Goal: Task Accomplishment & Management: Complete application form

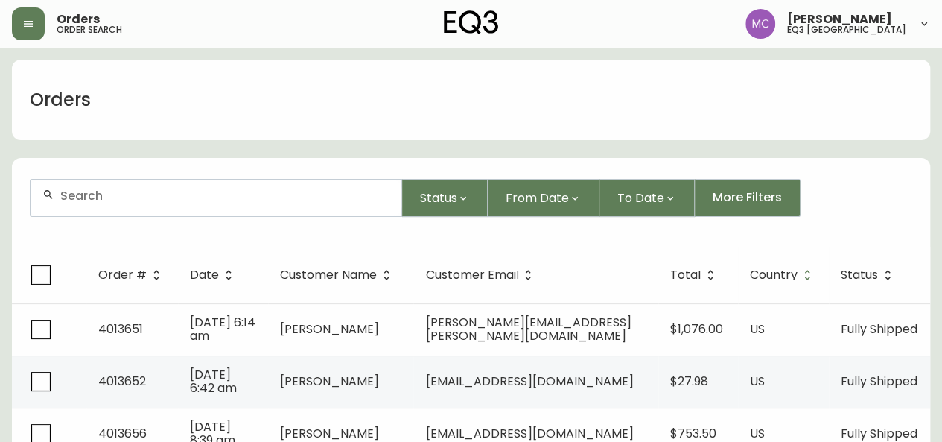
click at [110, 201] on input "text" at bounding box center [224, 195] width 329 height 14
click at [34, 25] on button "button" at bounding box center [28, 23] width 33 height 33
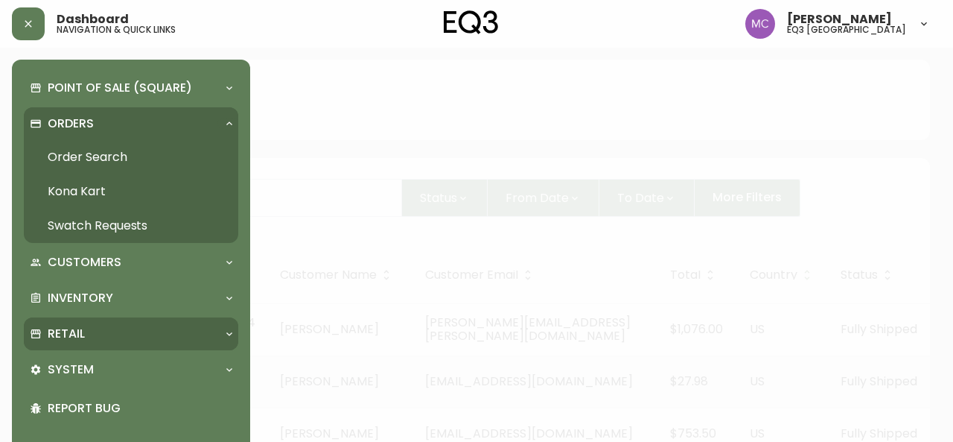
click at [92, 319] on div "Retail" at bounding box center [131, 333] width 215 height 33
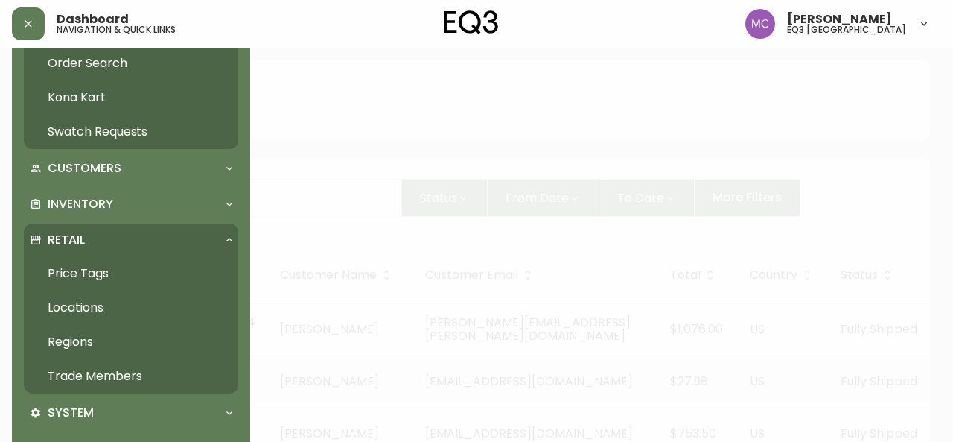
scroll to position [105, 0]
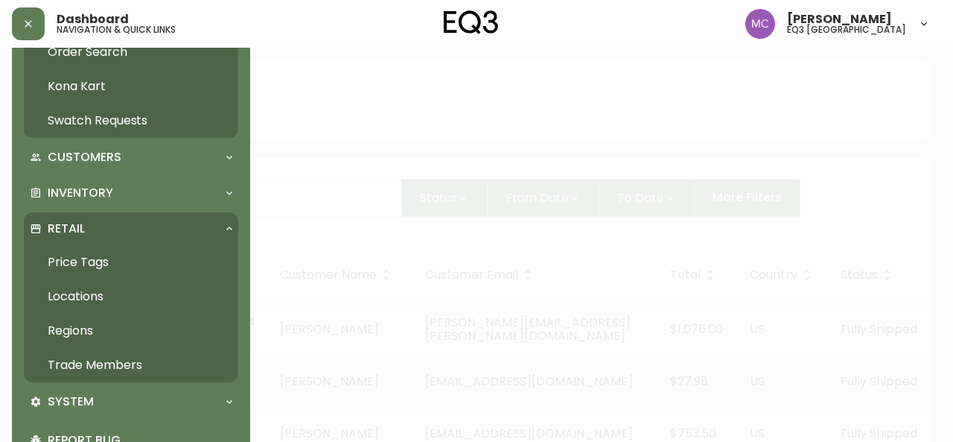
click at [86, 366] on link "Trade Members" at bounding box center [131, 365] width 215 height 34
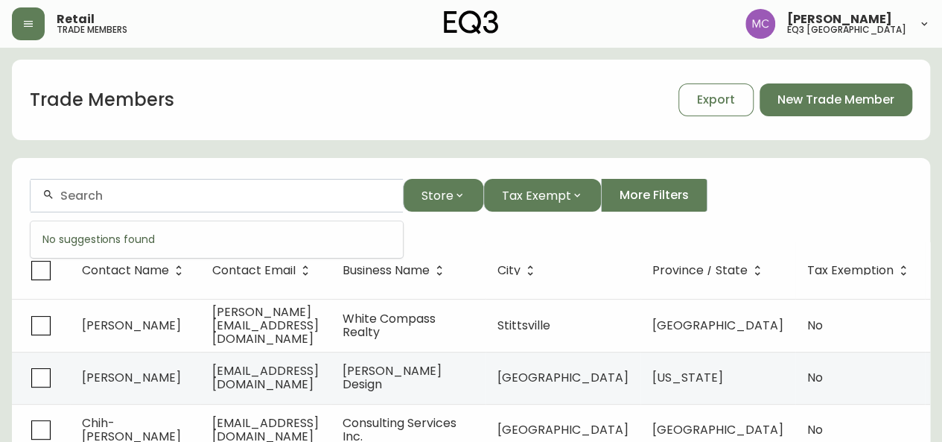
click at [159, 190] on input "text" at bounding box center [225, 195] width 331 height 14
paste input "THE ONE HOME STAGING"
type input "THE ONE HOME STAGING"
click at [439, 198] on span "Store" at bounding box center [438, 195] width 32 height 19
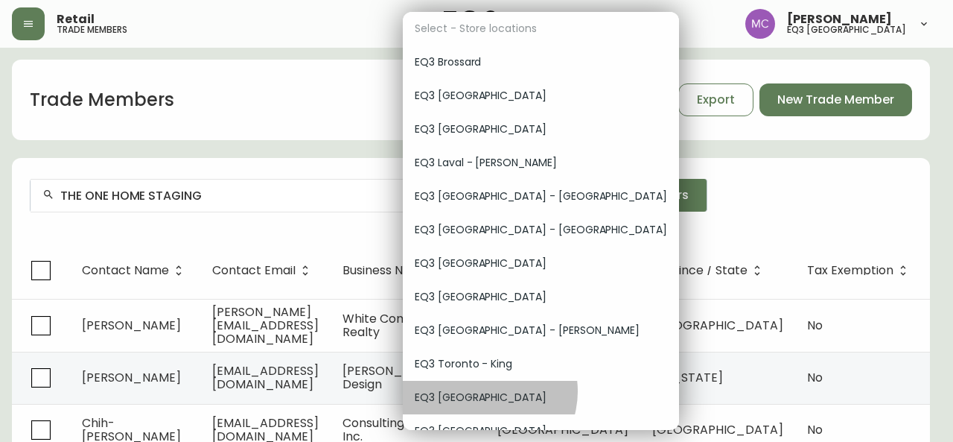
click at [484, 391] on span "EQ3 [GEOGRAPHIC_DATA]" at bounding box center [541, 398] width 253 height 16
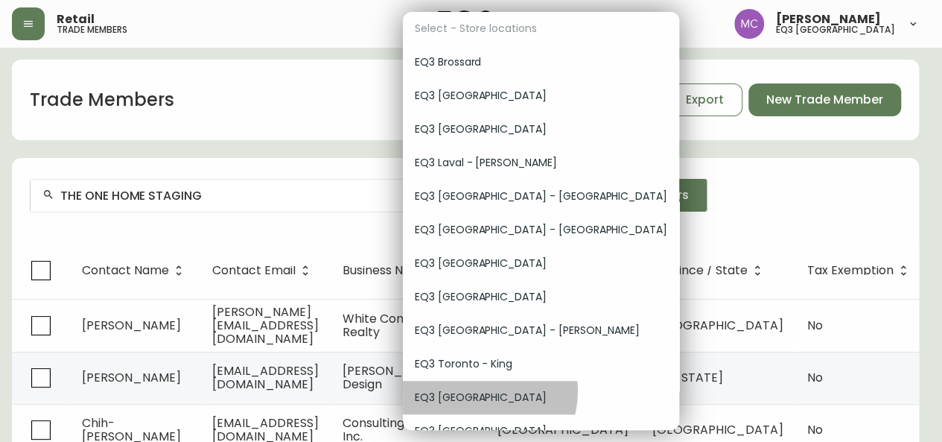
click at [403, 179] on button "Store" at bounding box center [443, 195] width 80 height 33
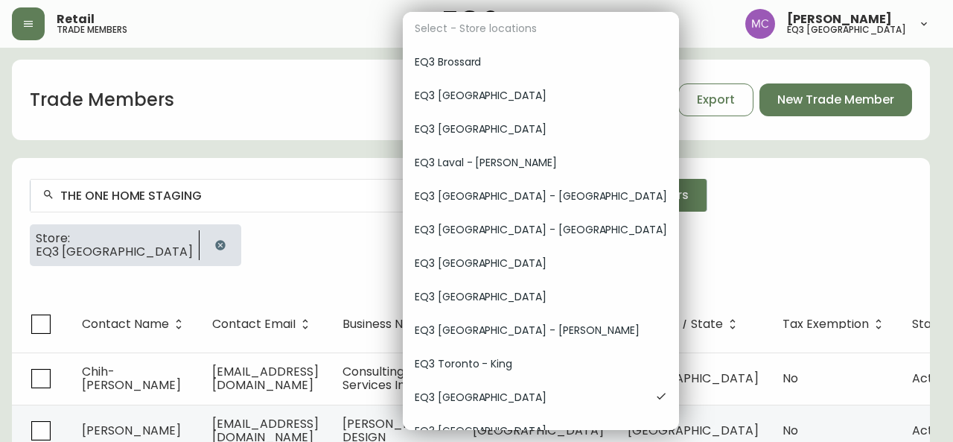
click at [291, 205] on div at bounding box center [476, 221] width 953 height 442
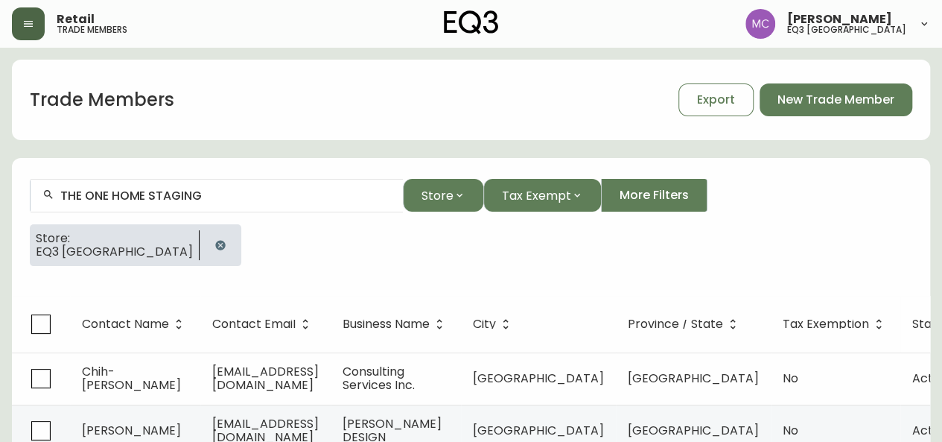
click at [31, 28] on icon "button" at bounding box center [28, 24] width 12 height 12
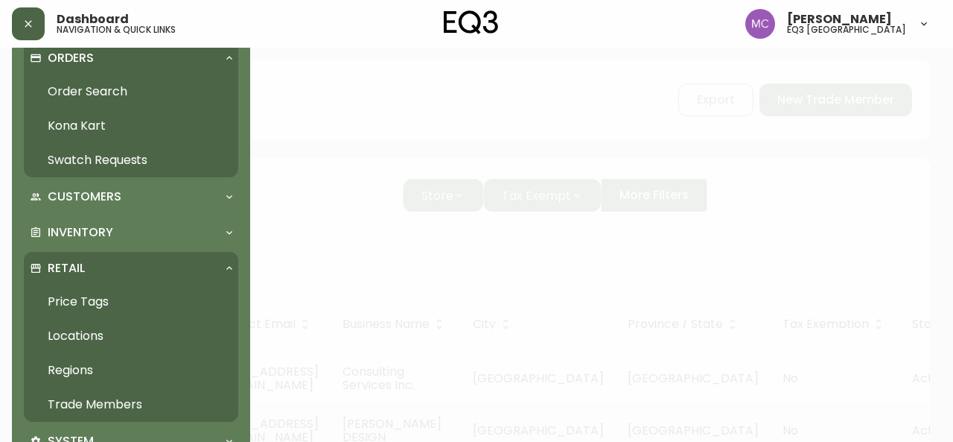
scroll to position [86, 0]
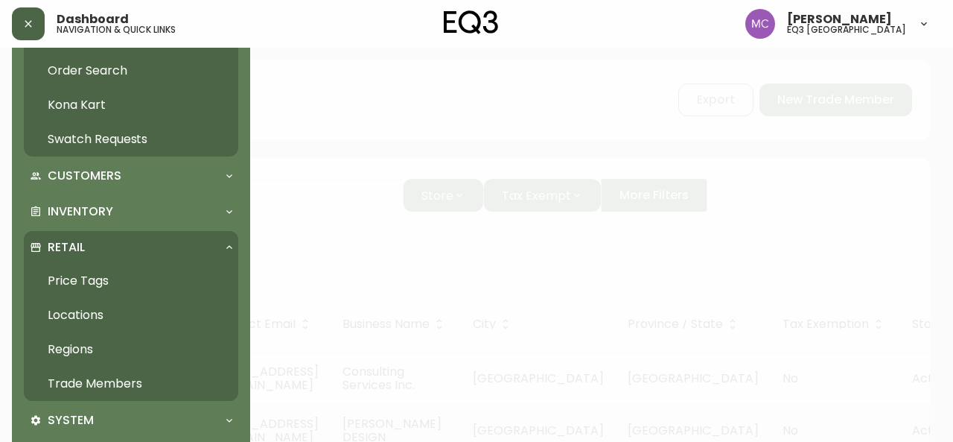
click at [107, 383] on link "Trade Members" at bounding box center [131, 383] width 215 height 34
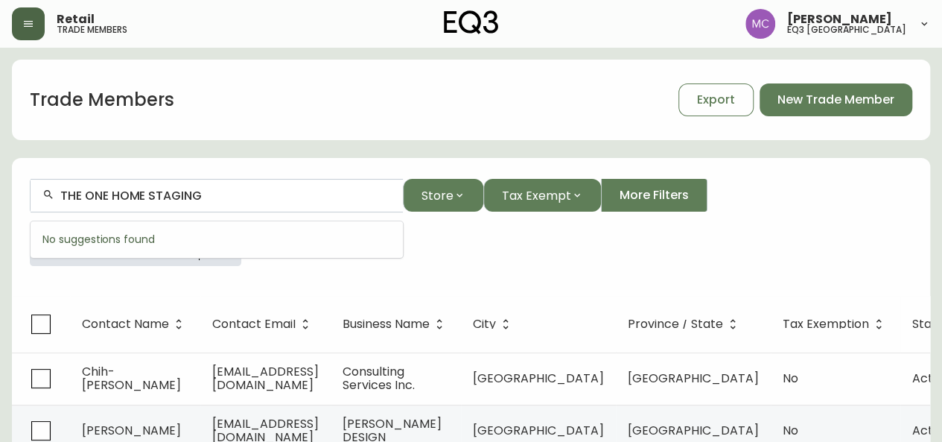
drag, startPoint x: 229, startPoint y: 194, endPoint x: 48, endPoint y: 193, distance: 181.0
click at [48, 193] on div "THE ONE HOME STAGING" at bounding box center [217, 196] width 372 height 34
paste input "3020-133-0-A"
type input "3020-133-0-A"
drag, startPoint x: 173, startPoint y: 202, endPoint x: 0, endPoint y: 183, distance: 173.9
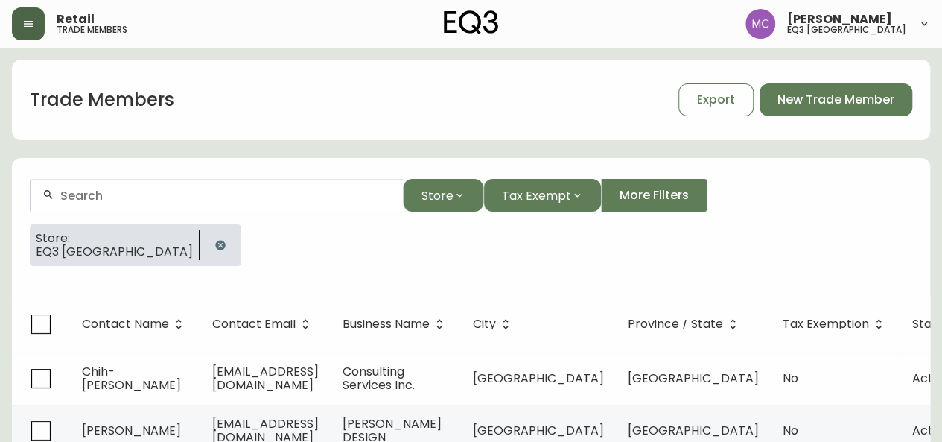
click at [22, 21] on icon "button" at bounding box center [28, 24] width 12 height 12
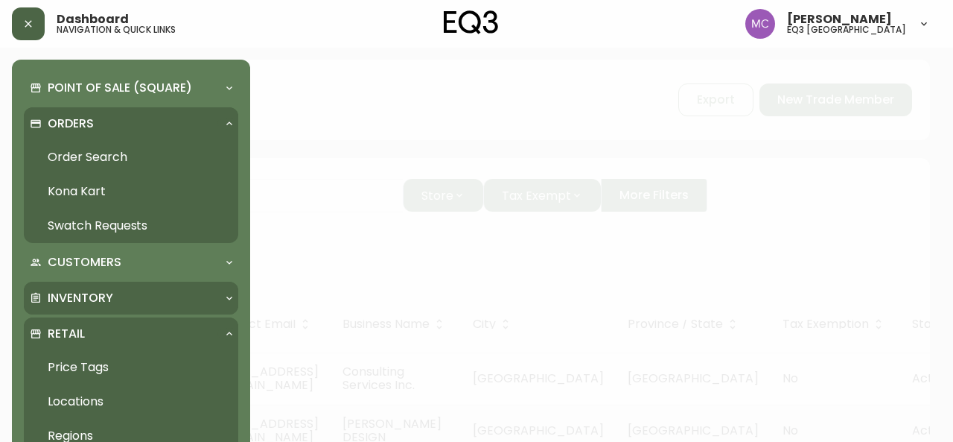
click at [72, 293] on p "Inventory" at bounding box center [81, 298] width 66 height 16
click at [92, 326] on link "Import Stock Status" at bounding box center [131, 331] width 215 height 34
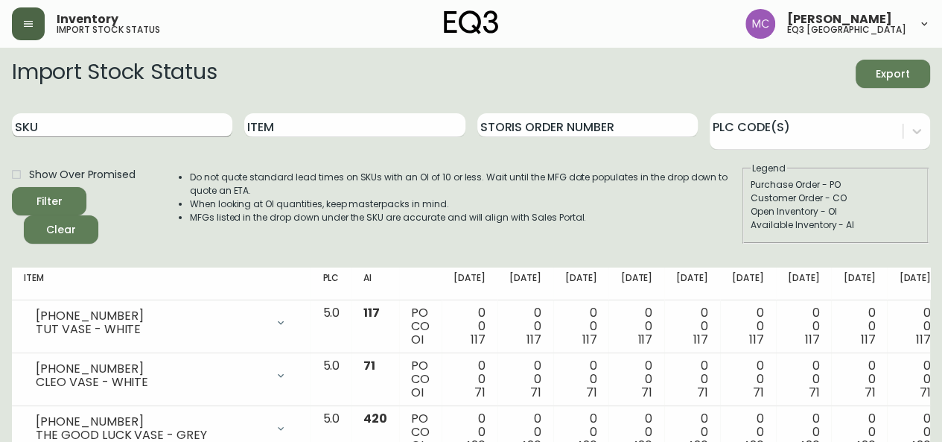
click at [86, 118] on input "SKU" at bounding box center [122, 125] width 220 height 24
paste input "3020-133-0-A"
type input "3020-133-0-A"
click at [12, 187] on button "Filter" at bounding box center [49, 201] width 74 height 28
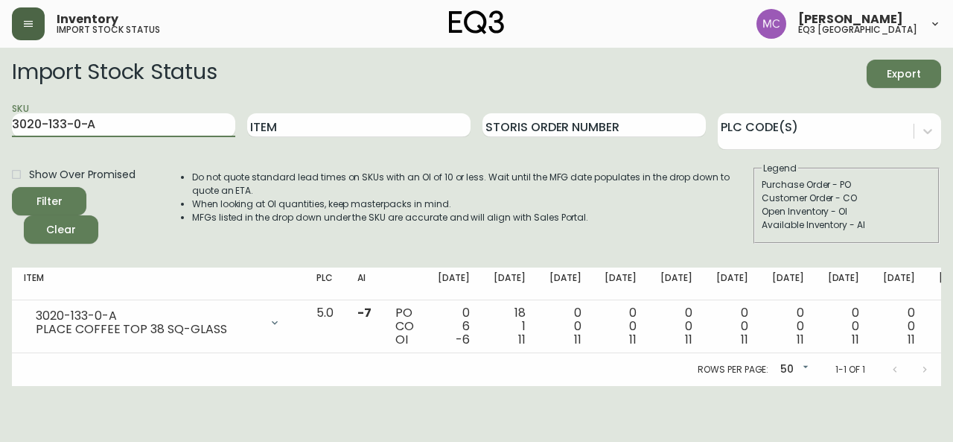
click at [31, 14] on button "button" at bounding box center [28, 23] width 33 height 33
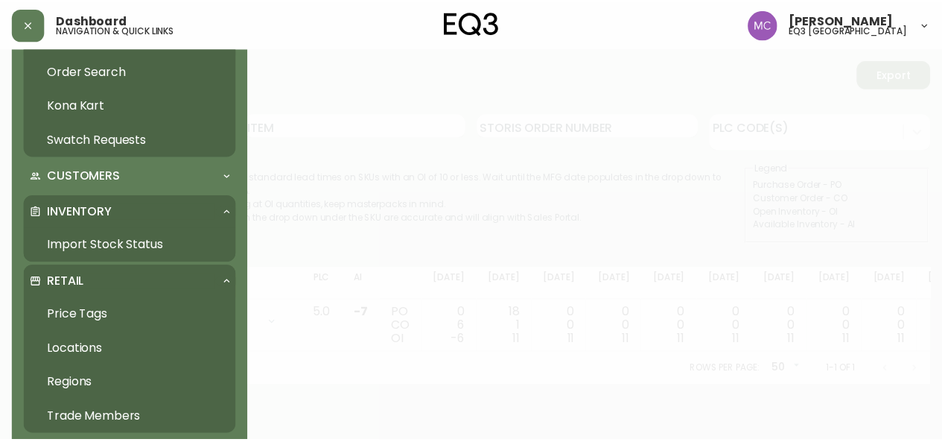
scroll to position [98, 0]
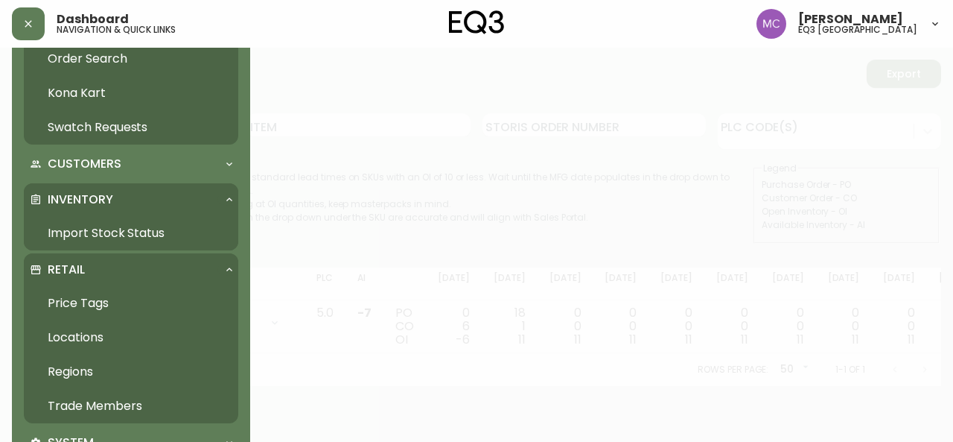
click at [88, 403] on link "Trade Members" at bounding box center [131, 406] width 215 height 34
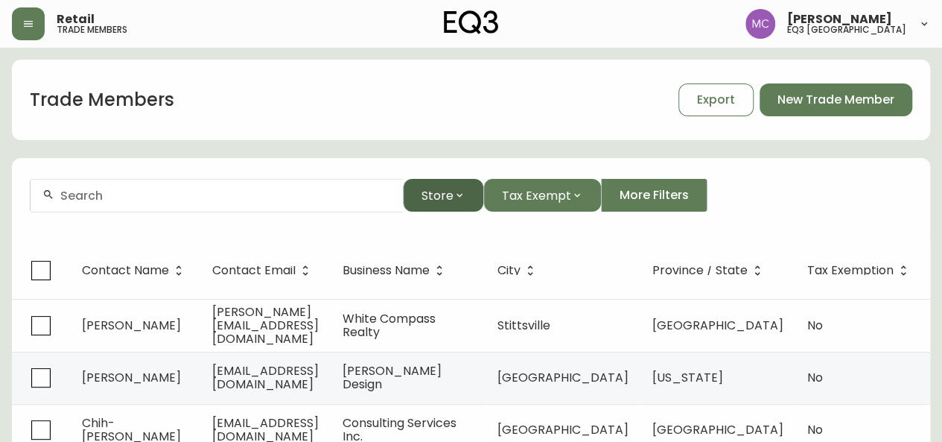
click at [435, 193] on span "Store" at bounding box center [438, 195] width 32 height 19
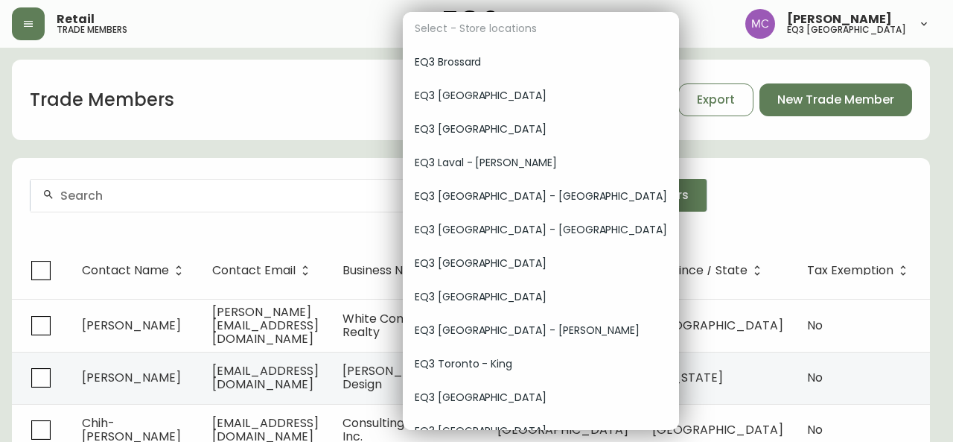
click at [473, 391] on span "EQ3 [GEOGRAPHIC_DATA]" at bounding box center [541, 398] width 253 height 16
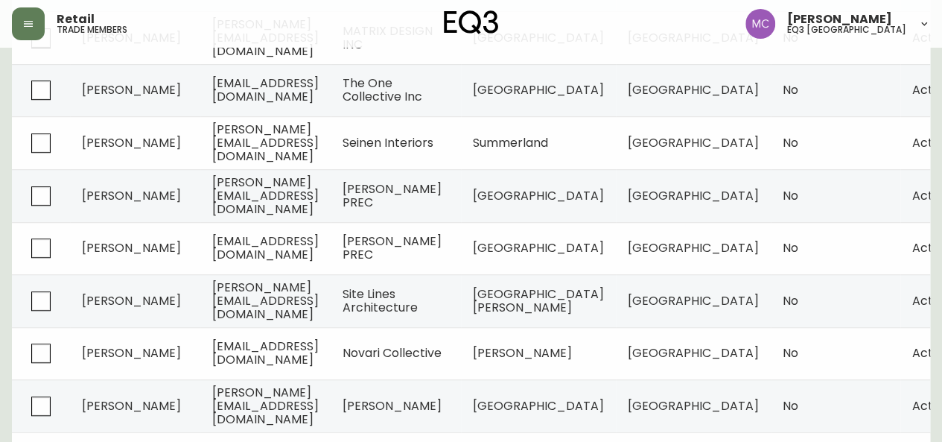
scroll to position [475, 0]
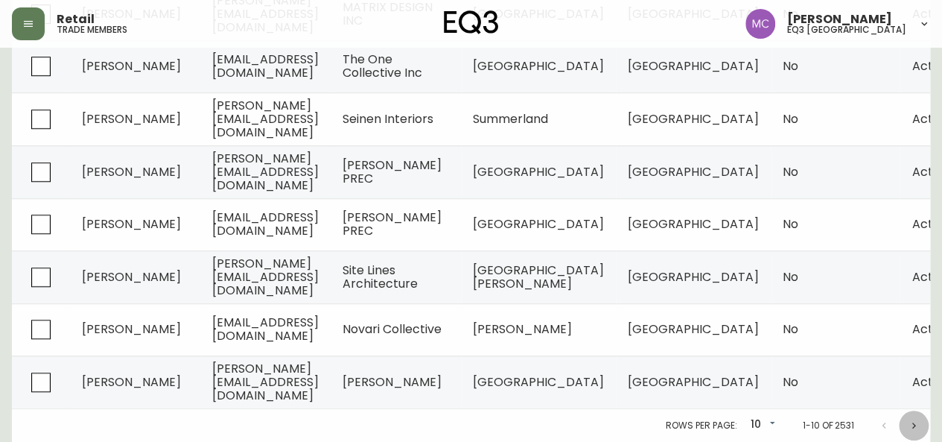
click at [912, 422] on icon "Next page" at bounding box center [914, 425] width 12 height 12
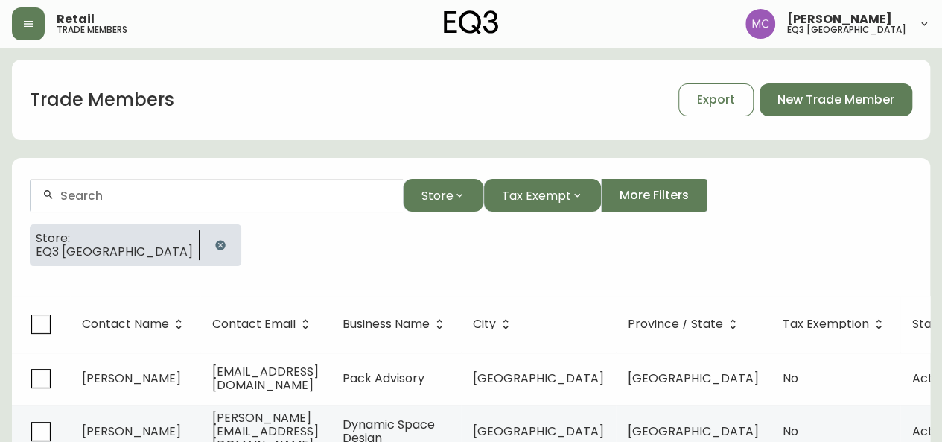
click at [103, 203] on div at bounding box center [217, 196] width 372 height 34
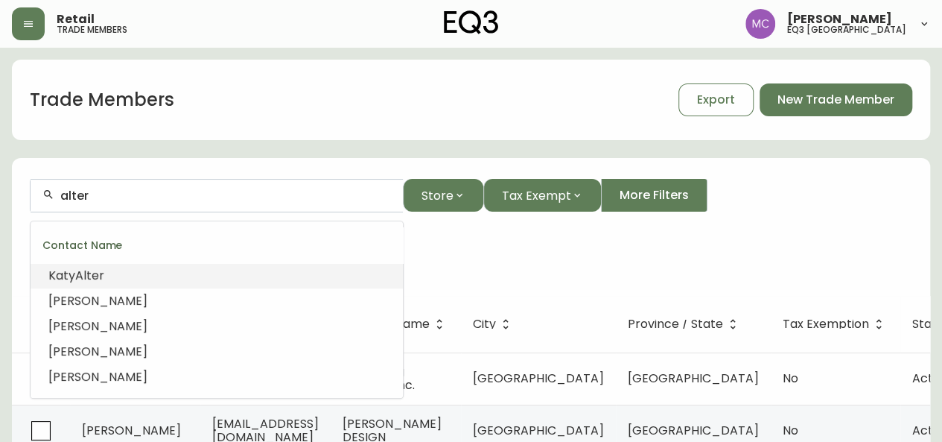
click at [101, 267] on span "Alter" at bounding box center [89, 275] width 29 height 17
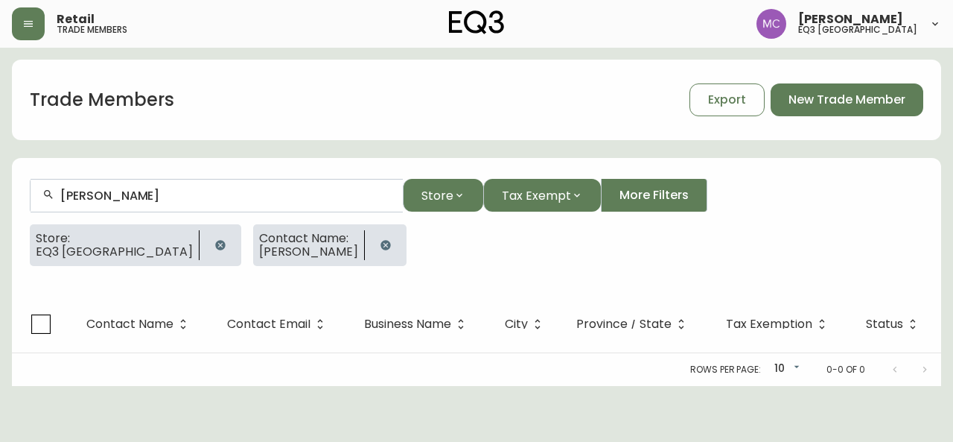
click at [168, 203] on div "[PERSON_NAME]" at bounding box center [217, 196] width 372 height 34
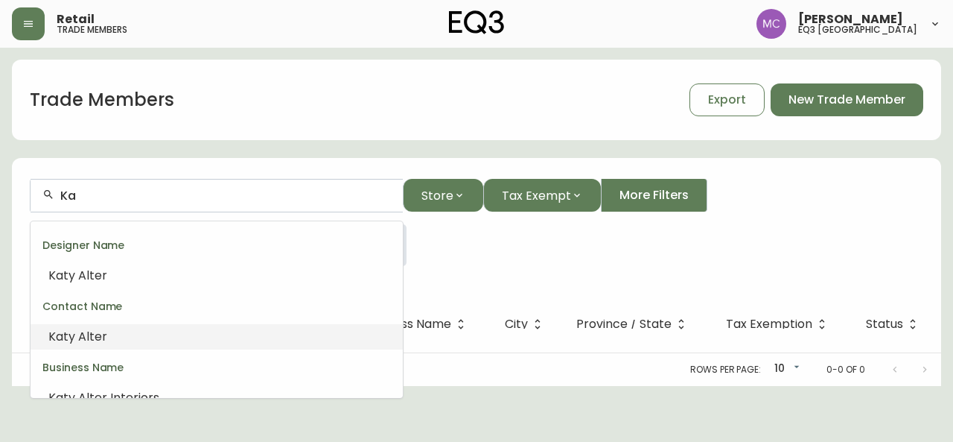
type input "K"
click at [76, 329] on span "[PERSON_NAME] Interiors" at bounding box center [123, 336] width 151 height 17
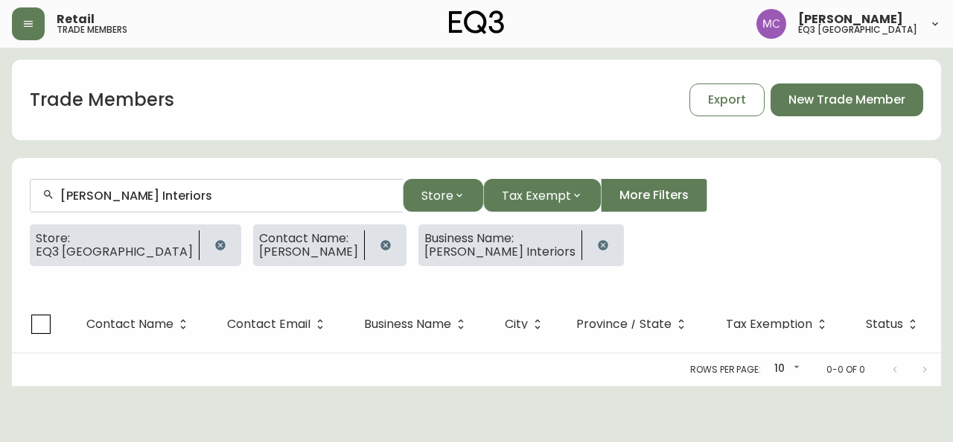
type input "[PERSON_NAME] Interiors"
click at [215, 245] on icon "button" at bounding box center [220, 245] width 10 height 10
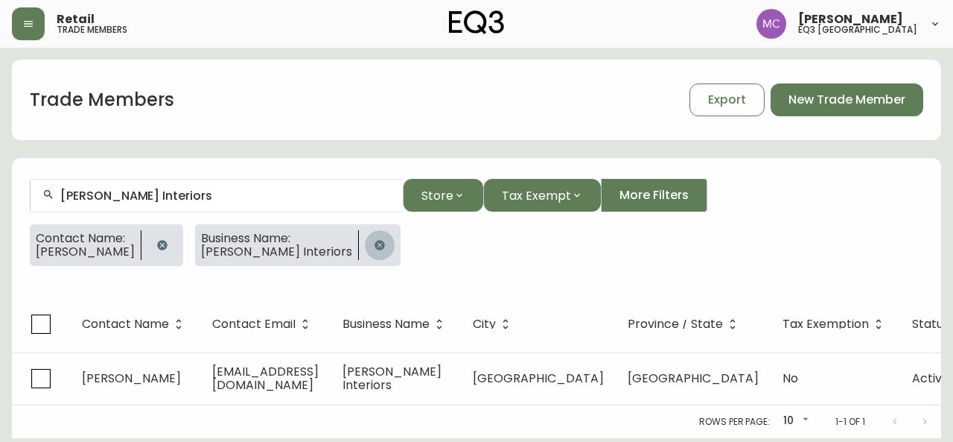
click at [375, 244] on icon "button" at bounding box center [380, 245] width 10 height 10
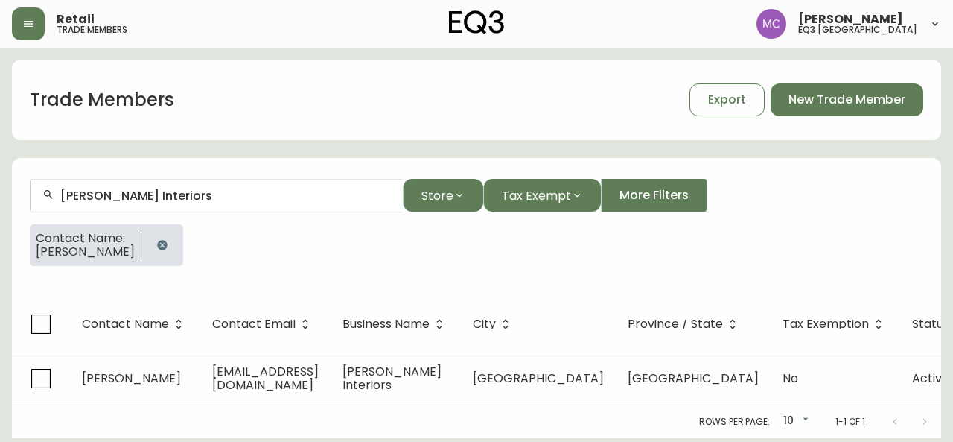
click at [156, 239] on icon "button" at bounding box center [162, 245] width 12 height 12
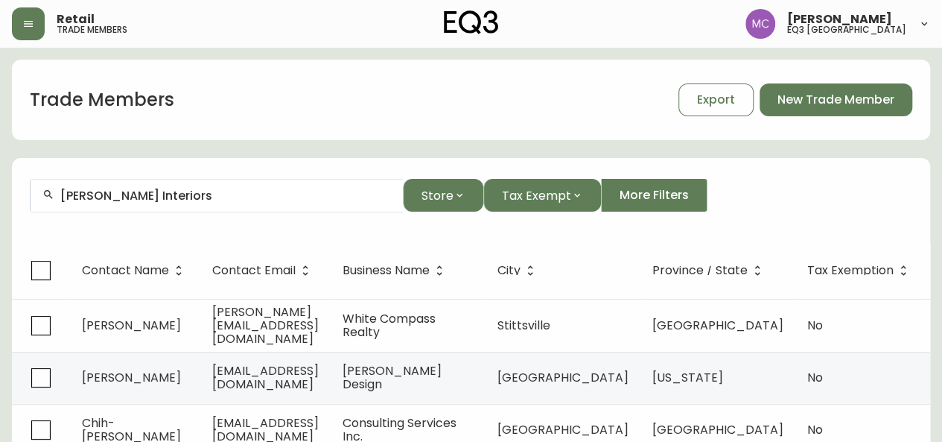
drag, startPoint x: 185, startPoint y: 187, endPoint x: 0, endPoint y: 131, distance: 193.0
click at [805, 93] on span "New Trade Member" at bounding box center [836, 100] width 117 height 16
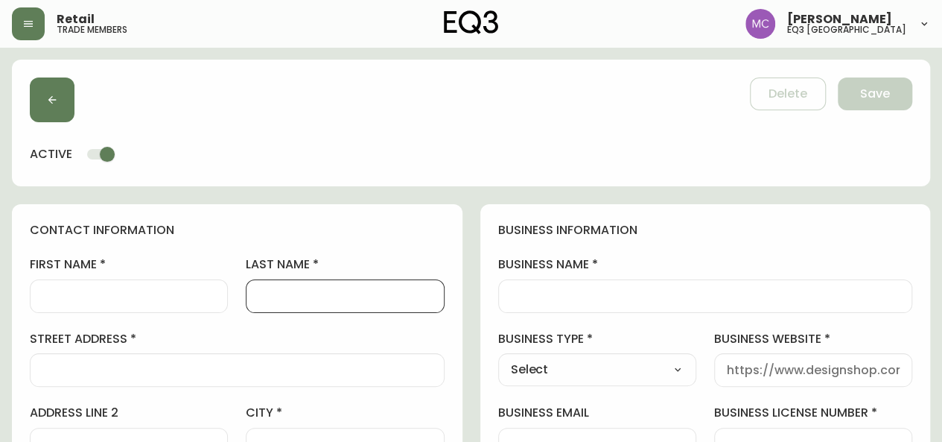
click at [298, 289] on input "last name" at bounding box center [344, 296] width 173 height 14
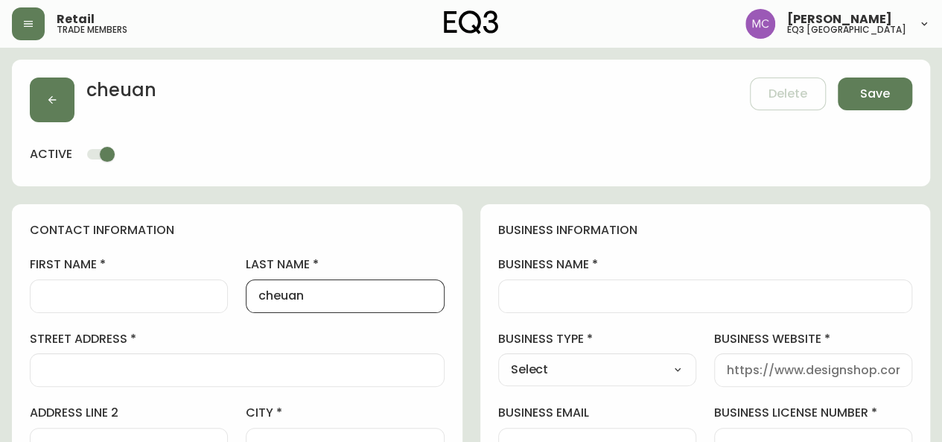
type input "cheuan"
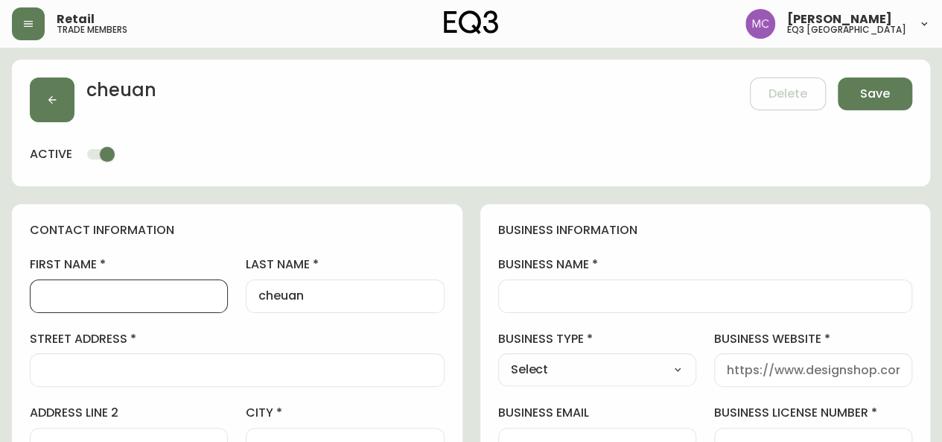
click at [55, 292] on input "first name" at bounding box center [128, 296] width 173 height 14
type input "candy"
click at [83, 364] on input "street address" at bounding box center [237, 370] width 390 height 14
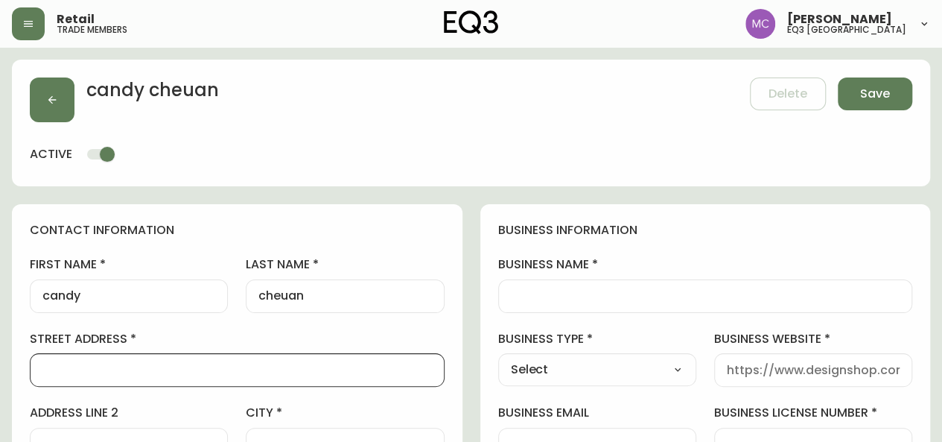
paste input "[STREET_ADDRESS][PERSON_NAME]"
type input "[STREET_ADDRESS][PERSON_NAME]"
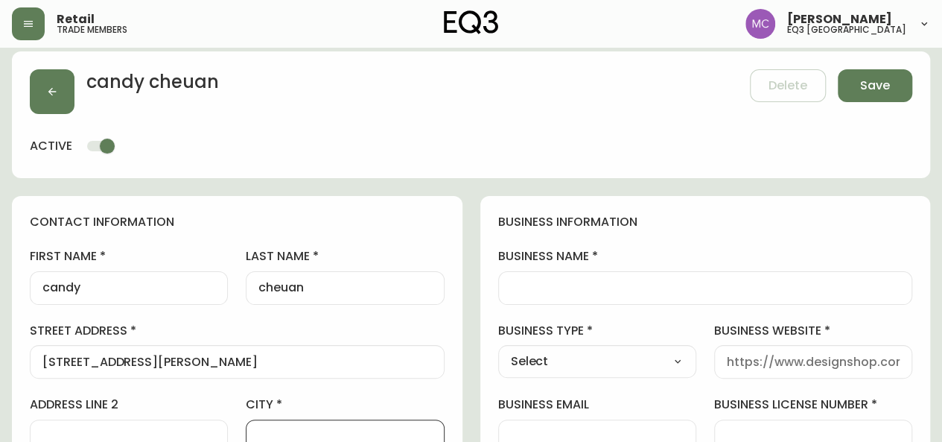
scroll to position [295, 0]
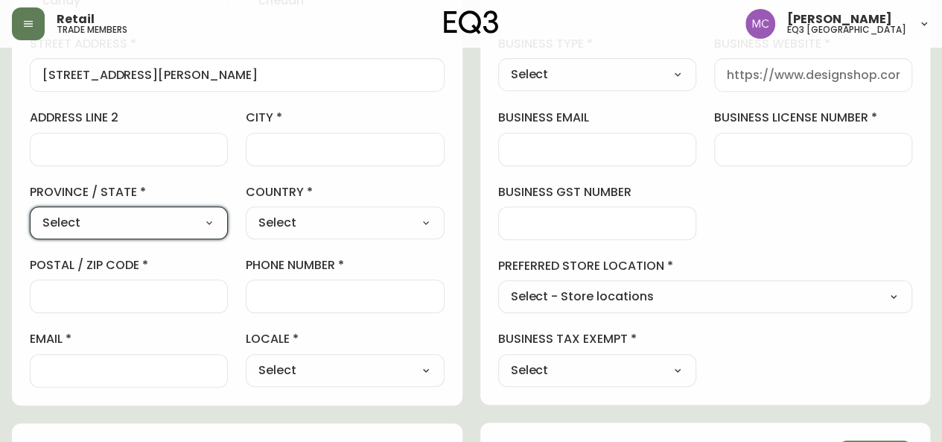
click at [102, 224] on select "Select [GEOGRAPHIC_DATA] [GEOGRAPHIC_DATA] [GEOGRAPHIC_DATA] [GEOGRAPHIC_DATA] …" at bounding box center [129, 223] width 198 height 22
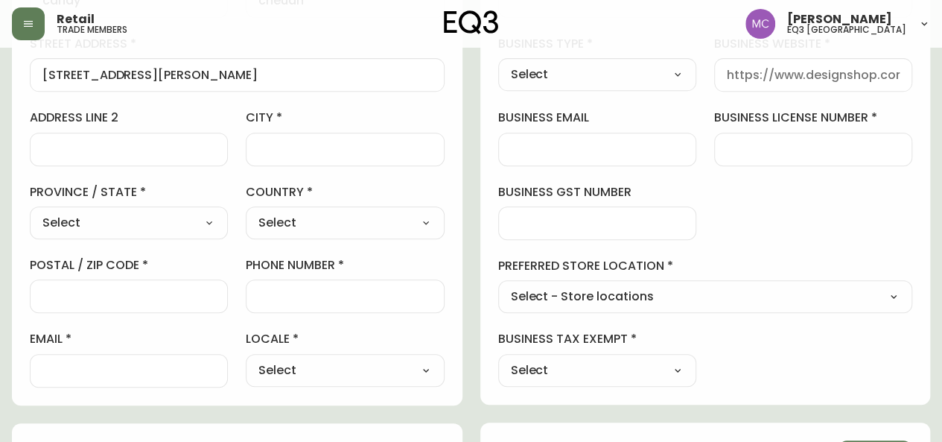
select select "BC"
click at [30, 212] on select "Select [GEOGRAPHIC_DATA] [GEOGRAPHIC_DATA] [GEOGRAPHIC_DATA] [GEOGRAPHIC_DATA] …" at bounding box center [129, 223] width 198 height 22
type input "[GEOGRAPHIC_DATA]"
click at [82, 289] on input "postal / zip code" at bounding box center [128, 296] width 173 height 14
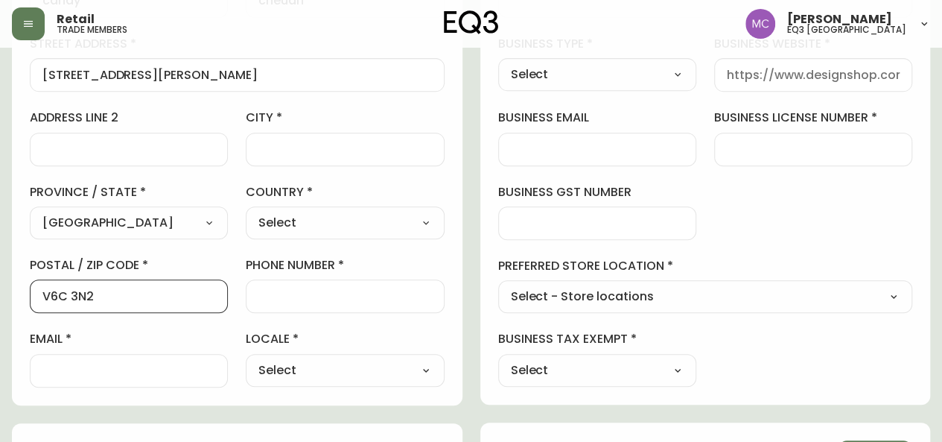
type input "V6C 3N2"
click at [892, 211] on div "business information business name business type Select Select Interior Designe…" at bounding box center [705, 156] width 451 height 495
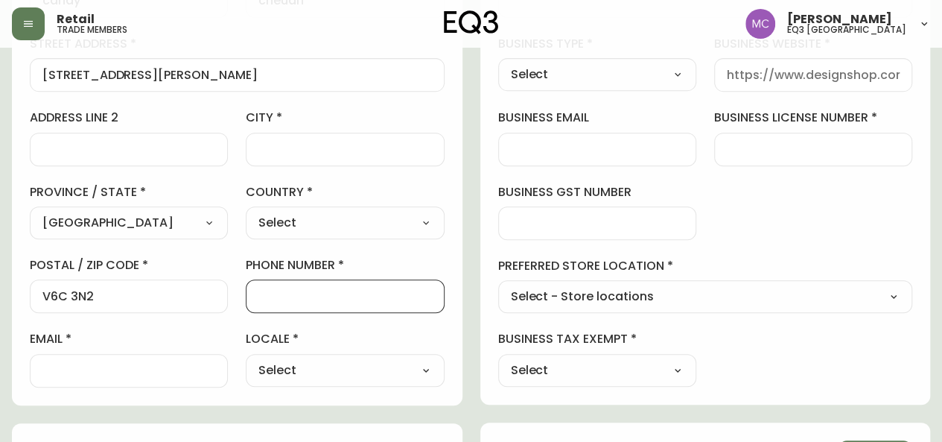
click at [352, 301] on input "phone number" at bounding box center [344, 296] width 173 height 14
click at [904, 190] on div "business information business name business type Select Select Interior Designe…" at bounding box center [705, 156] width 451 height 495
click at [426, 226] on select "Select [GEOGRAPHIC_DATA] [GEOGRAPHIC_DATA]" at bounding box center [345, 223] width 198 height 22
select select "CA"
click at [246, 212] on select "Select [GEOGRAPHIC_DATA] [GEOGRAPHIC_DATA]" at bounding box center [345, 223] width 198 height 22
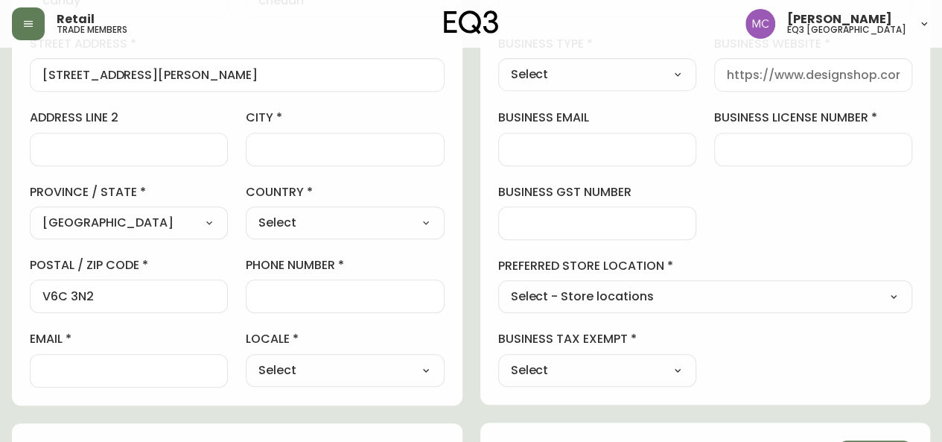
type input "[GEOGRAPHIC_DATA]"
click at [261, 157] on div at bounding box center [345, 150] width 198 height 34
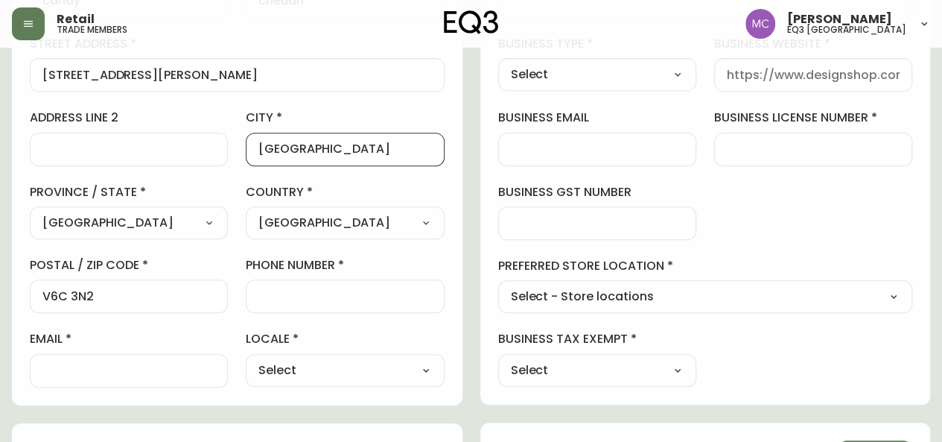
type input "[GEOGRAPHIC_DATA]"
click at [63, 298] on input "V6C 3N2" at bounding box center [128, 296] width 173 height 14
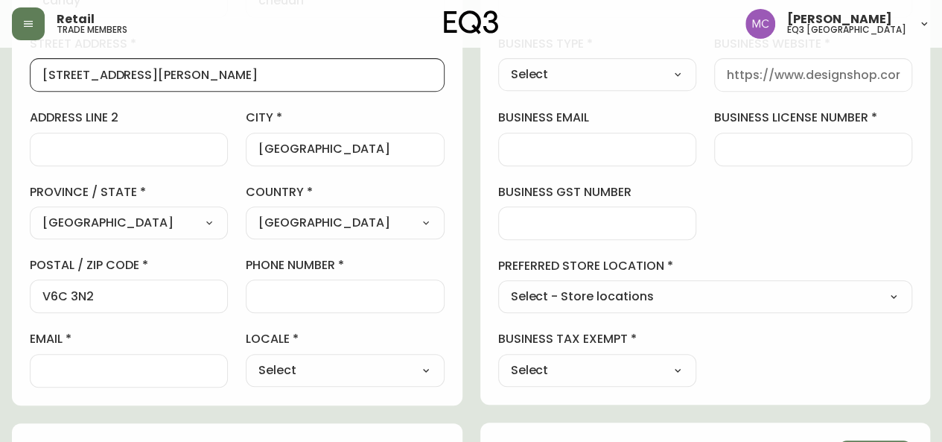
drag, startPoint x: 158, startPoint y: 73, endPoint x: 122, endPoint y: 70, distance: 35.9
click at [122, 70] on input "[STREET_ADDRESS][PERSON_NAME]" at bounding box center [237, 75] width 390 height 14
click at [47, 74] on input "[STREET_ADDRESS][PERSON_NAME]" at bounding box center [237, 75] width 390 height 14
type input "[STREET_ADDRESS][PERSON_NAME]"
click at [267, 289] on input "phone number" at bounding box center [344, 296] width 173 height 14
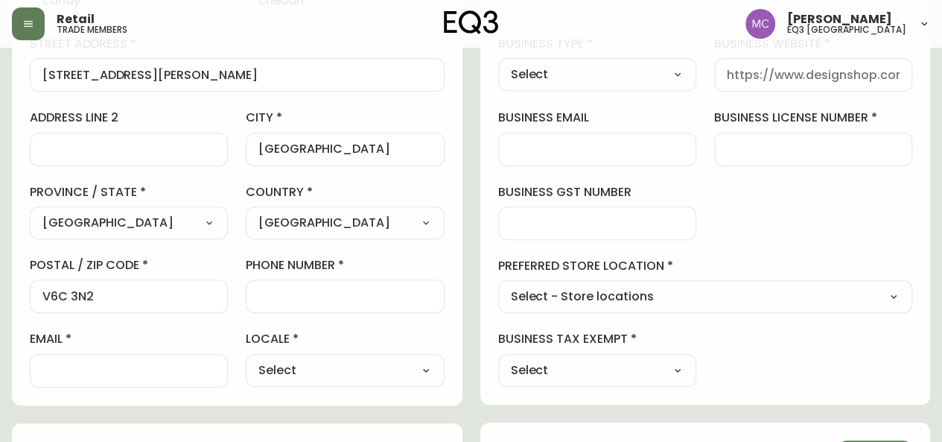
click at [913, 214] on div "business information business name business type Select Select Interior Designe…" at bounding box center [705, 156] width 451 height 495
click at [267, 299] on input "phone number" at bounding box center [344, 296] width 173 height 14
type input "17783290634"
click at [78, 354] on div at bounding box center [129, 371] width 198 height 34
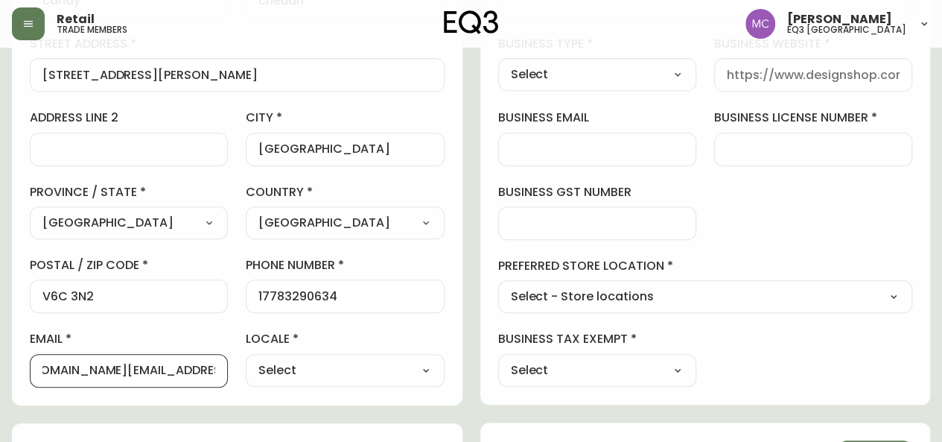
scroll to position [0, 28]
type input "[DOMAIN_NAME][EMAIL_ADDRESS][DOMAIN_NAME]"
click at [329, 369] on select "Select CA_EN [GEOGRAPHIC_DATA] US_EN" at bounding box center [345, 370] width 198 height 22
select select "CA_EN"
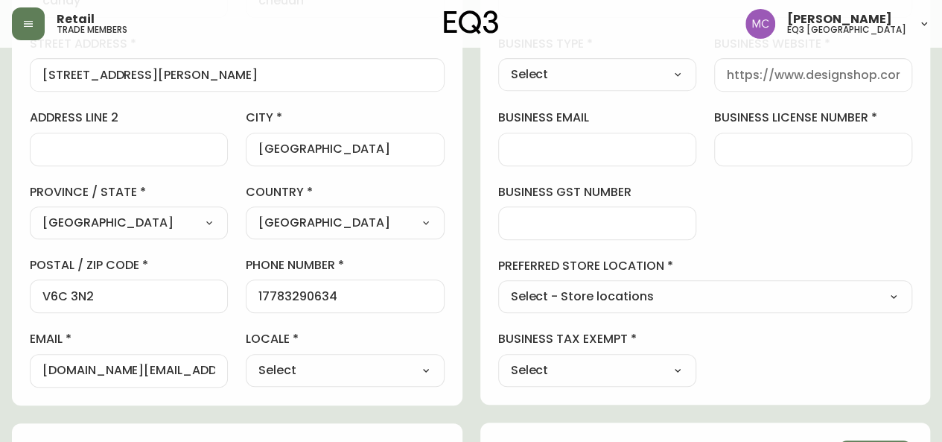
click at [246, 359] on select "Select CA_EN [GEOGRAPHIC_DATA] US_EN" at bounding box center [345, 370] width 198 height 22
type input "CA_EN"
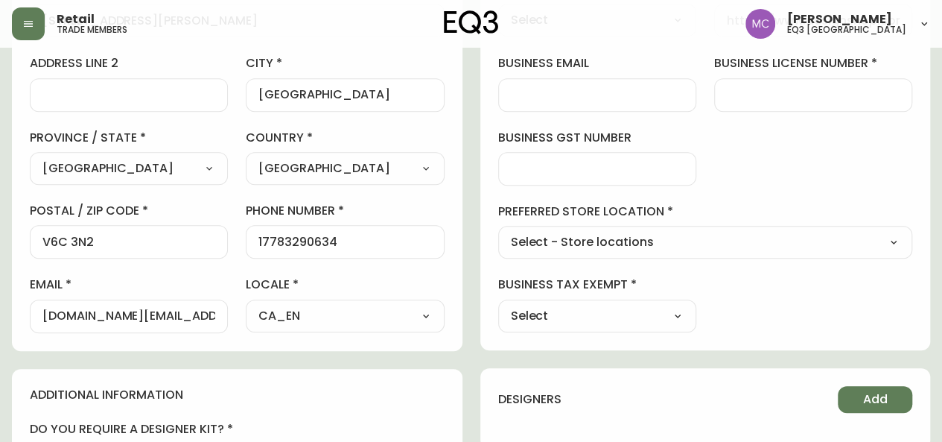
scroll to position [352, 0]
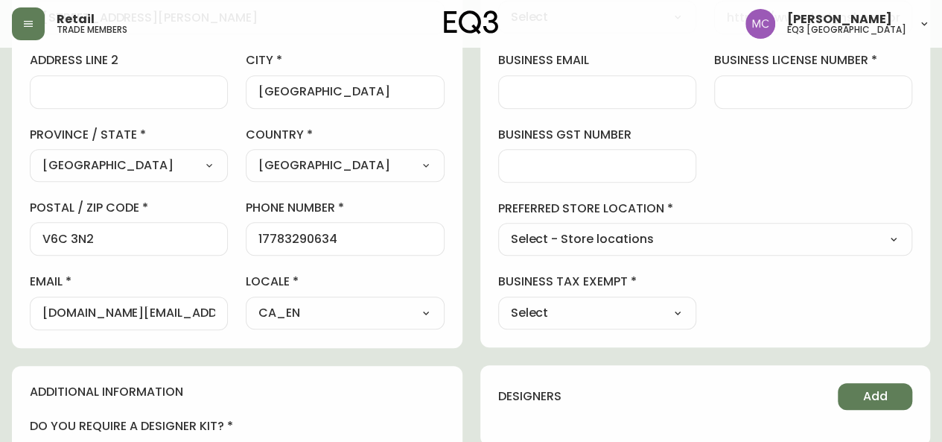
click at [69, 306] on input "[DOMAIN_NAME][EMAIL_ADDRESS][DOMAIN_NAME]" at bounding box center [128, 313] width 173 height 14
click at [515, 91] on input "business email" at bounding box center [597, 92] width 173 height 14
paste input "[DOMAIN_NAME][EMAIL_ADDRESS][DOMAIN_NAME]"
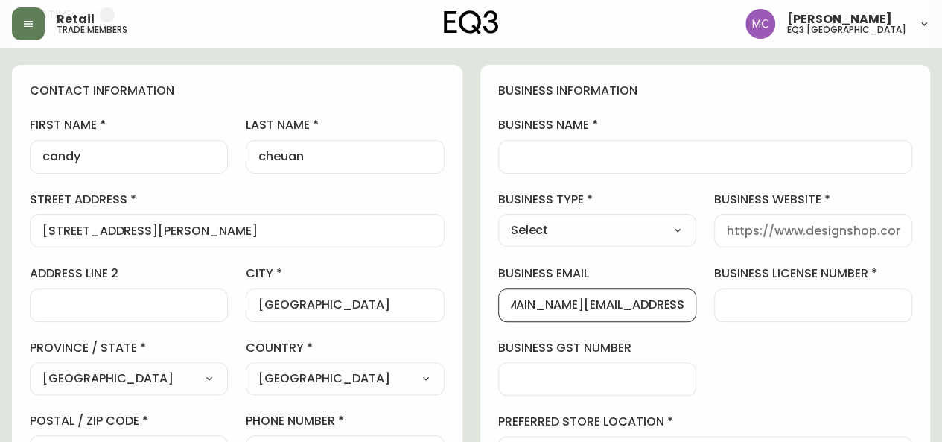
scroll to position [141, 0]
type input "[DOMAIN_NAME][EMAIL_ADDRESS][DOMAIN_NAME]"
click at [585, 150] on input "business name" at bounding box center [706, 155] width 390 height 14
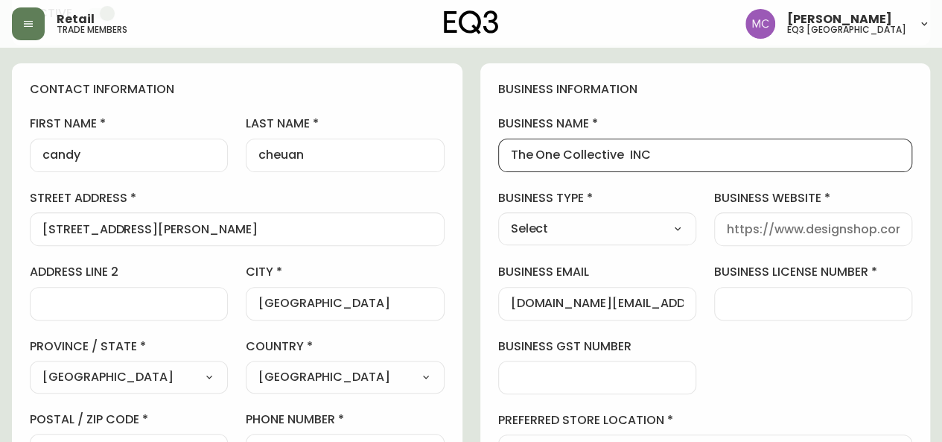
type input "The One Collective INC"
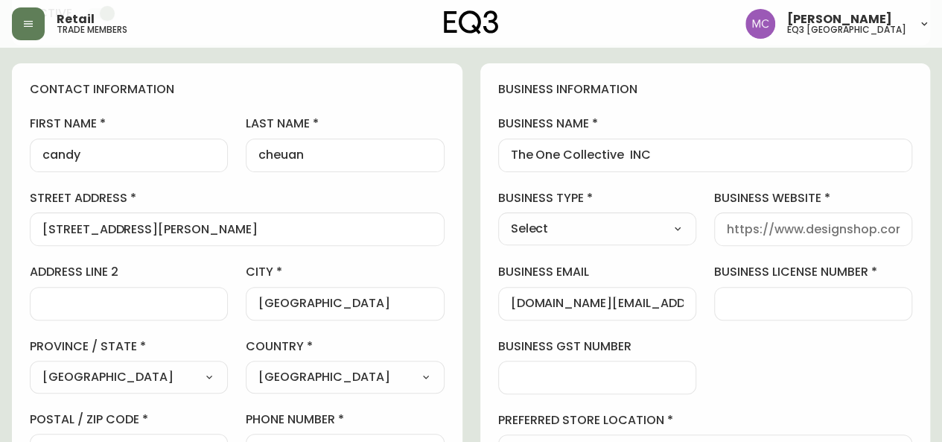
click at [590, 221] on select "Select Interior Designer Architect Home Builder Contractor Real Estate Agent Ho…" at bounding box center [597, 229] width 198 height 22
select select "Interior Designer"
click at [498, 218] on select "Select Interior Designer Architect Home Builder Contractor Real Estate Agent Ho…" at bounding box center [597, 229] width 198 height 22
type input "Interior Designer"
click at [734, 223] on input "business website" at bounding box center [813, 229] width 173 height 14
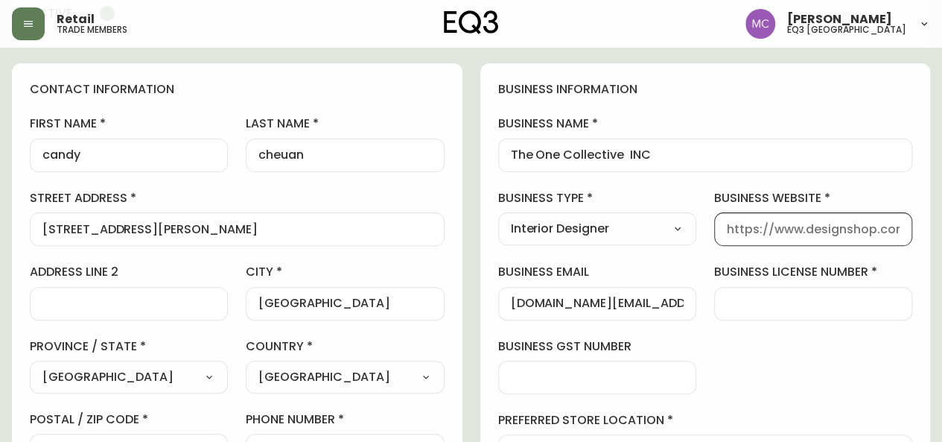
click at [734, 223] on input "business website" at bounding box center [813, 229] width 173 height 14
type input "[URL]"
click at [734, 223] on input "[URL]" at bounding box center [813, 229] width 173 height 14
click at [734, 223] on input "business website" at bounding box center [813, 229] width 173 height 14
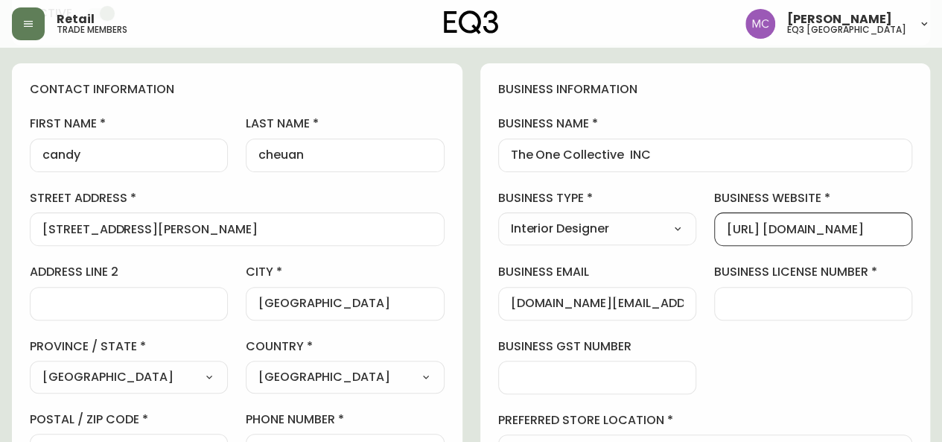
scroll to position [0, 70]
type input "[URL] [DOMAIN_NAME]"
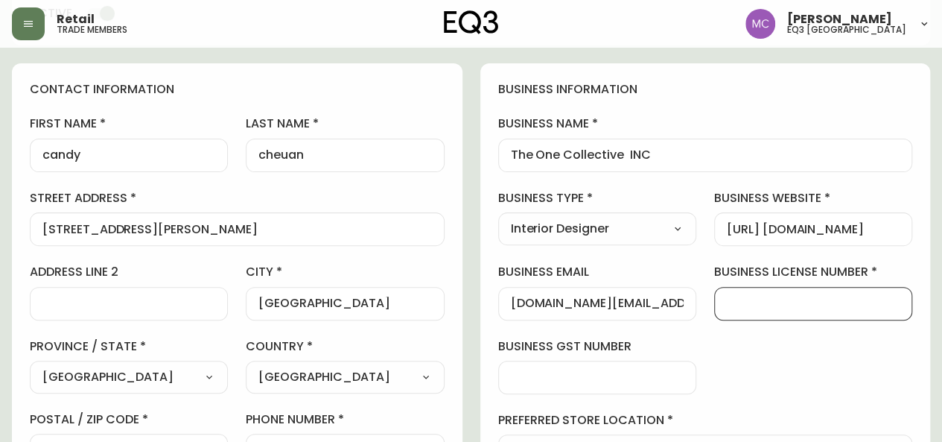
click at [766, 302] on input "business license number" at bounding box center [813, 303] width 173 height 14
click at [712, 395] on div "business information business name The One Collective INC business type Interio…" at bounding box center [705, 310] width 451 height 495
click at [805, 296] on input "business license number" at bounding box center [813, 303] width 173 height 14
paste input "25-265956"
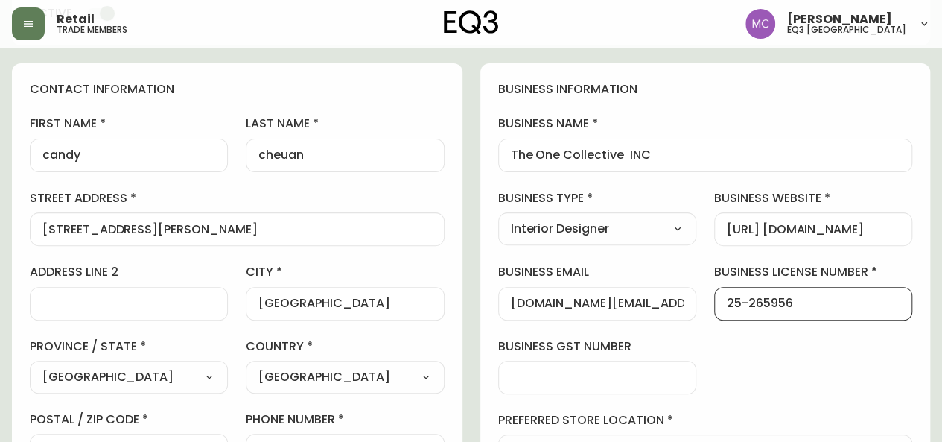
type input "25-265956"
click at [546, 372] on input "business gst number" at bounding box center [597, 377] width 173 height 14
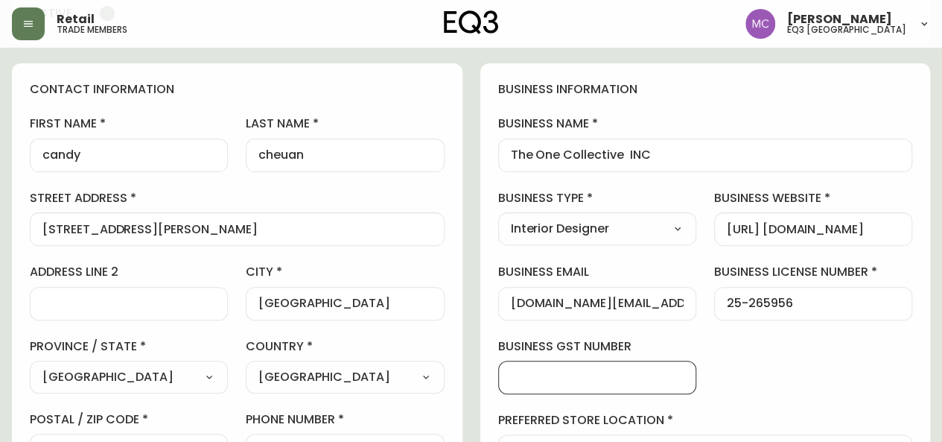
paste input "25-265956"
type input "25-265956"
drag, startPoint x: 588, startPoint y: 377, endPoint x: 457, endPoint y: 377, distance: 131.1
paste input "84787 1746 RT0001"
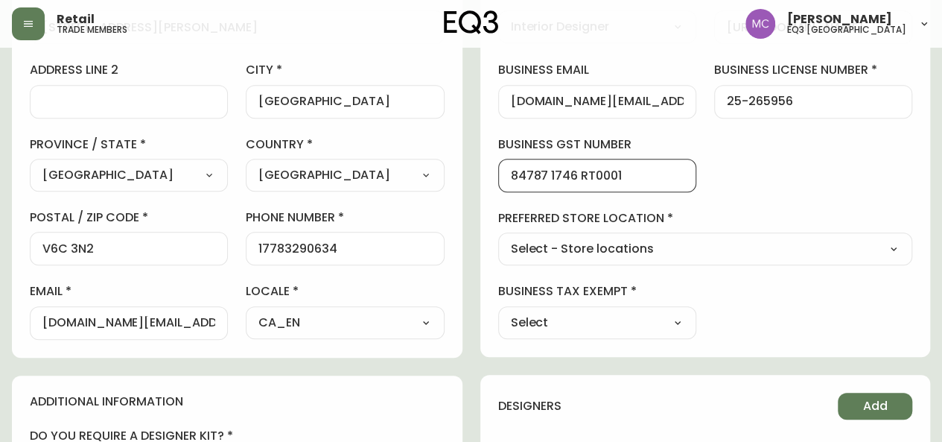
scroll to position [361, 0]
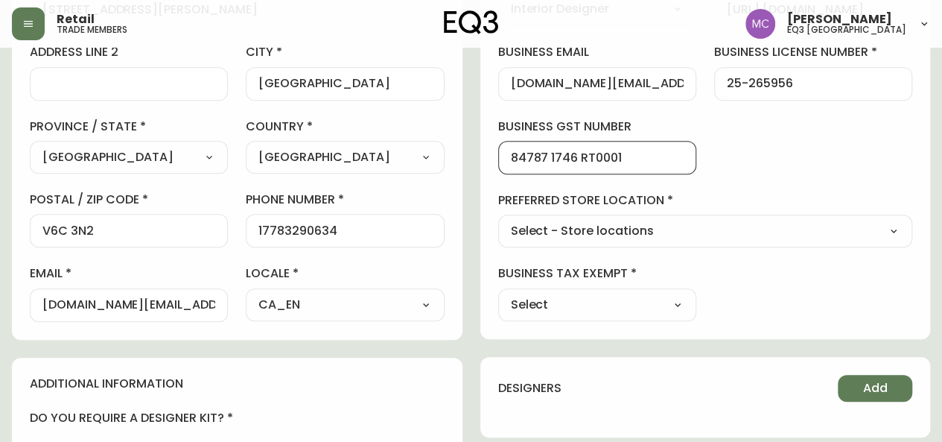
type input "84787 1746 RT0001"
click at [901, 232] on select "Select - Store locations EQ3 [GEOGRAPHIC_DATA] EQ3 [GEOGRAPHIC_DATA] [GEOGRAPHI…" at bounding box center [705, 231] width 415 height 22
select select "cjw10z96p001r6gs00juufhhe"
click at [498, 220] on select "Select - Store locations EQ3 [GEOGRAPHIC_DATA] EQ3 [GEOGRAPHIC_DATA] [GEOGRAPHI…" at bounding box center [705, 231] width 415 height 22
type input "EQ3 [GEOGRAPHIC_DATA]"
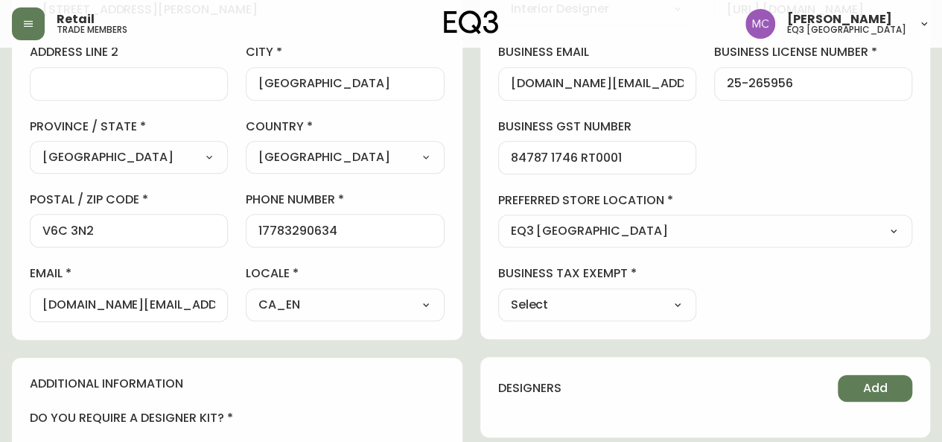
click at [604, 309] on select "Select Yes No" at bounding box center [597, 304] width 198 height 22
select select "true"
click at [498, 293] on select "Select Yes No" at bounding box center [597, 304] width 198 height 22
type input "Yes"
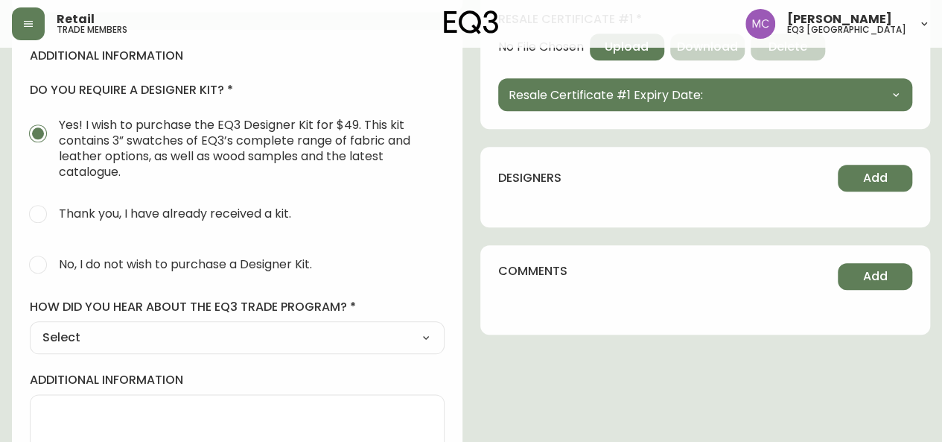
scroll to position [690, 0]
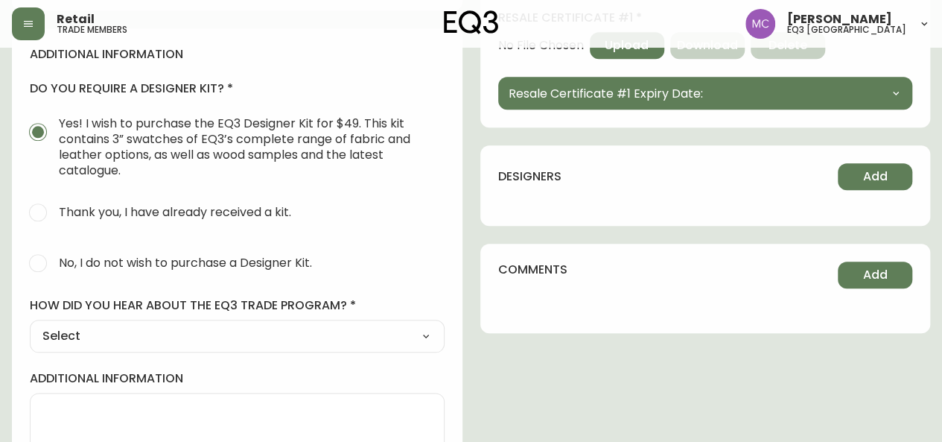
click at [40, 266] on input "No, I do not wish to purchase a Designer Kit." at bounding box center [38, 263] width 33 height 33
radio input "true"
radio input "false"
click at [92, 336] on select "Select Social Media Advertisement Trade Show Outreach from a Trade Rep Other" at bounding box center [237, 336] width 415 height 22
select select "Other"
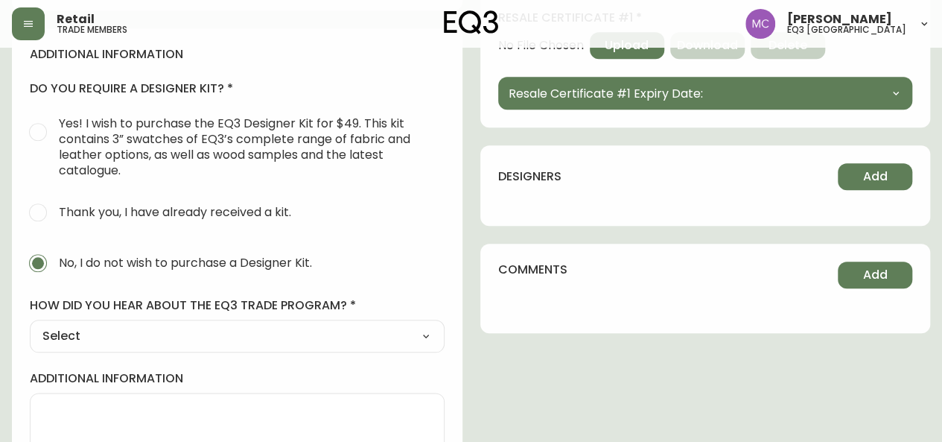
click at [30, 325] on select "Select Social Media Advertisement Trade Show Outreach from a Trade Rep Other" at bounding box center [237, 336] width 415 height 22
type input "Other"
click at [72, 405] on input "other" at bounding box center [237, 409] width 390 height 14
click at [69, 334] on select "Select Social Media Advertisement Trade Show Outreach from a Trade Rep Other" at bounding box center [237, 336] width 415 height 22
click at [30, 325] on select "Select Social Media Advertisement Trade Show Outreach from a Trade Rep Other" at bounding box center [237, 336] width 415 height 22
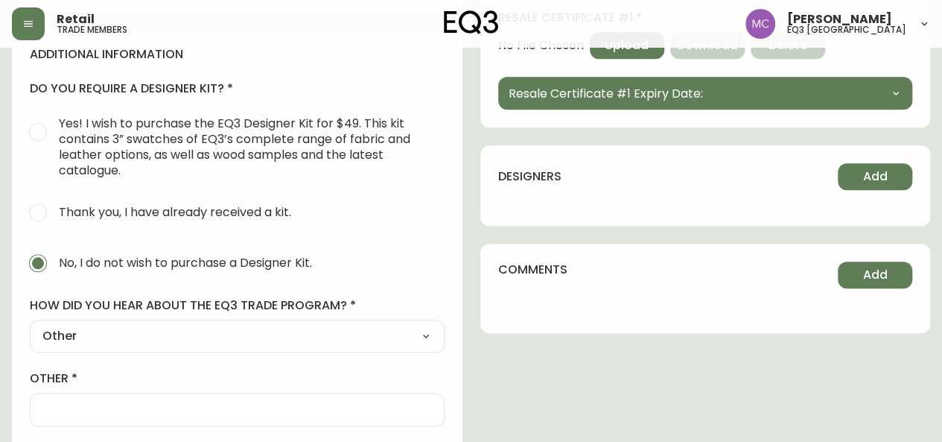
click at [60, 398] on div at bounding box center [237, 410] width 415 height 34
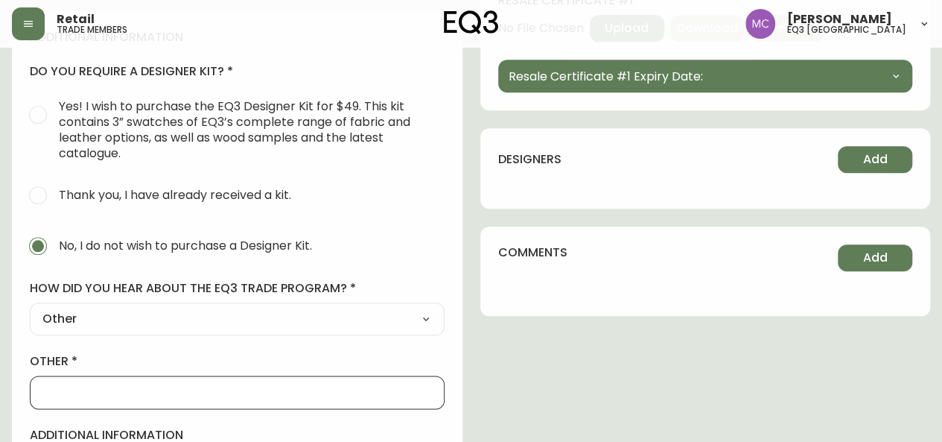
scroll to position [736, 0]
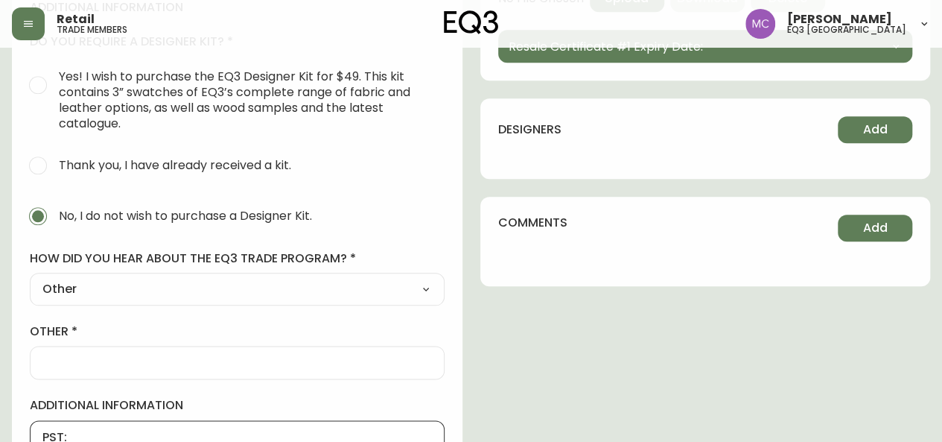
paste textarea "84787 1746 RT0001"
paste textarea "PST1489-9802"
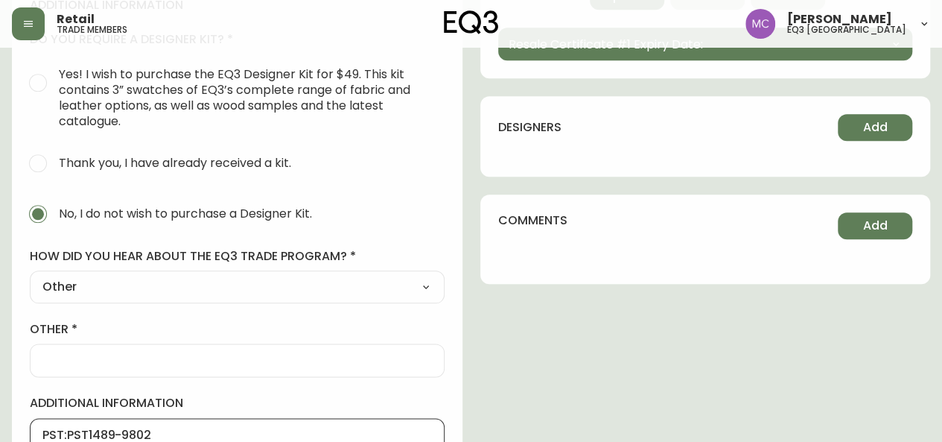
drag, startPoint x: 66, startPoint y: 431, endPoint x: 38, endPoint y: 427, distance: 27.9
type textarea "PST:1489-9802"
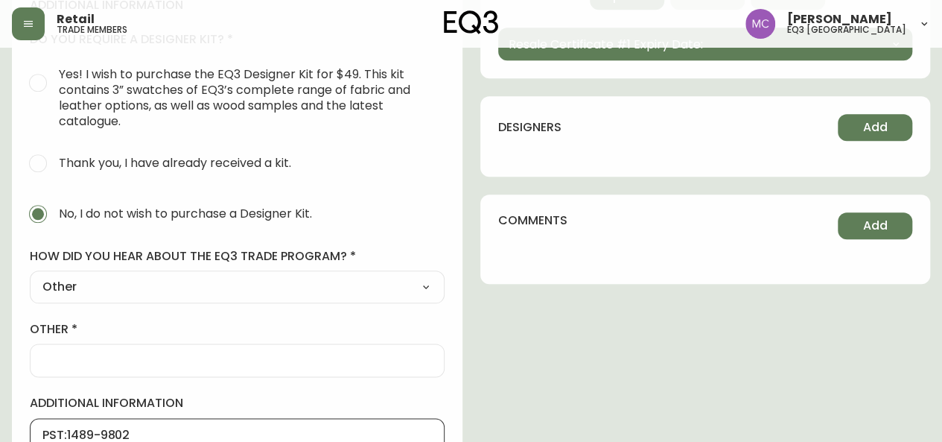
click at [69, 355] on input "other" at bounding box center [237, 360] width 390 height 14
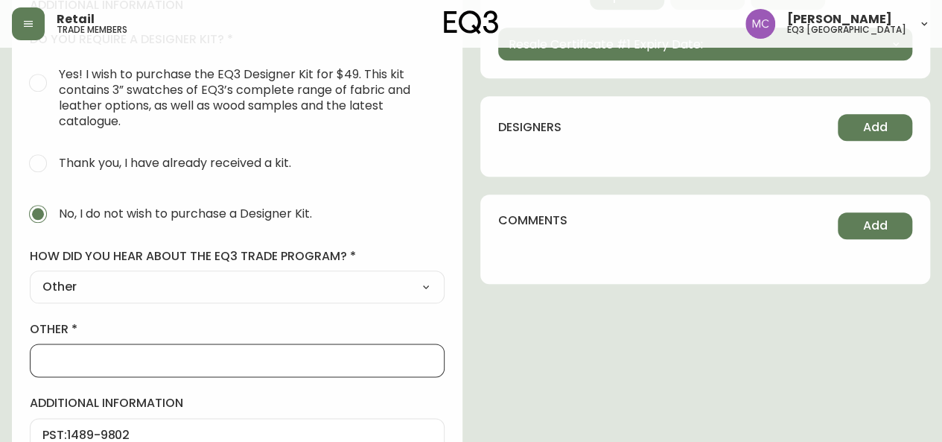
click at [75, 285] on select "Select Social Media Advertisement Trade Show Outreach from a Trade Rep Other" at bounding box center [237, 287] width 415 height 22
click at [30, 276] on select "Select Social Media Advertisement Trade Show Outreach from a Trade Rep Other" at bounding box center [237, 287] width 415 height 22
click at [46, 349] on div at bounding box center [237, 360] width 415 height 34
type input "R"
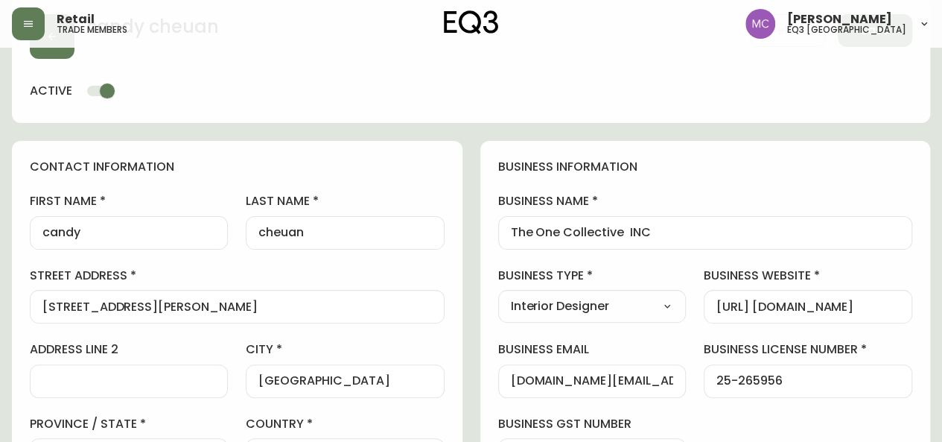
scroll to position [0, 0]
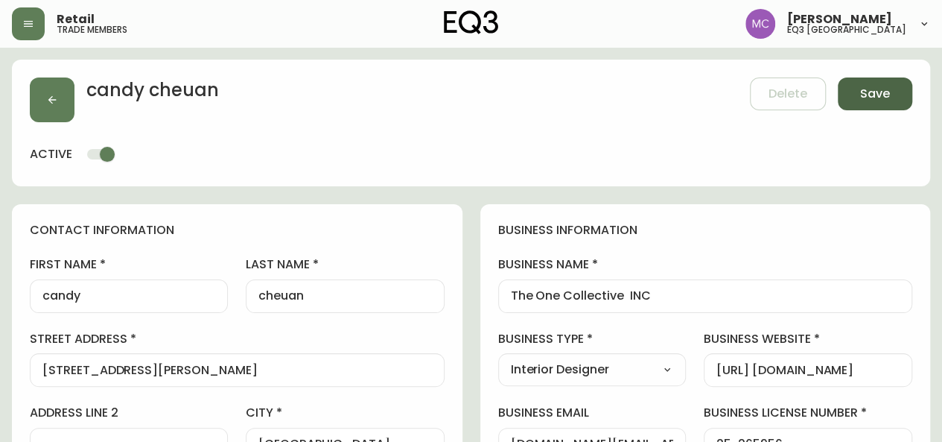
type input "Reg through TRMI"
click at [877, 89] on span "Save" at bounding box center [875, 94] width 30 height 16
drag, startPoint x: 790, startPoint y: 285, endPoint x: 869, endPoint y: 162, distance: 145.5
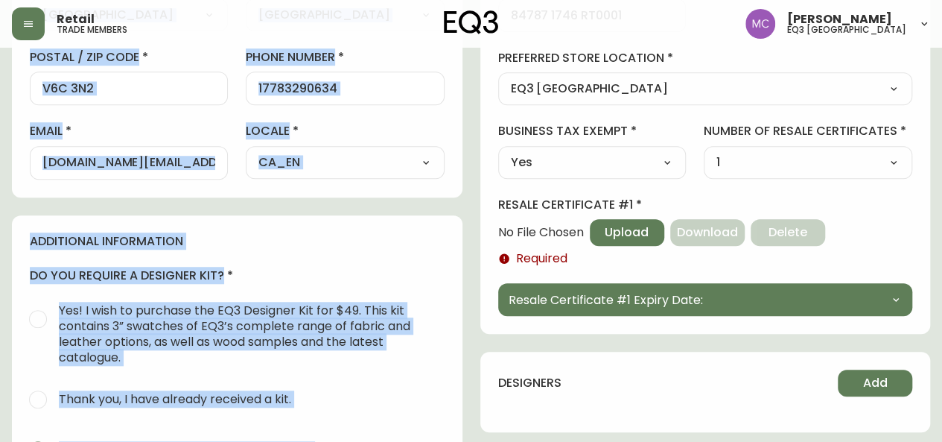
scroll to position [451, 0]
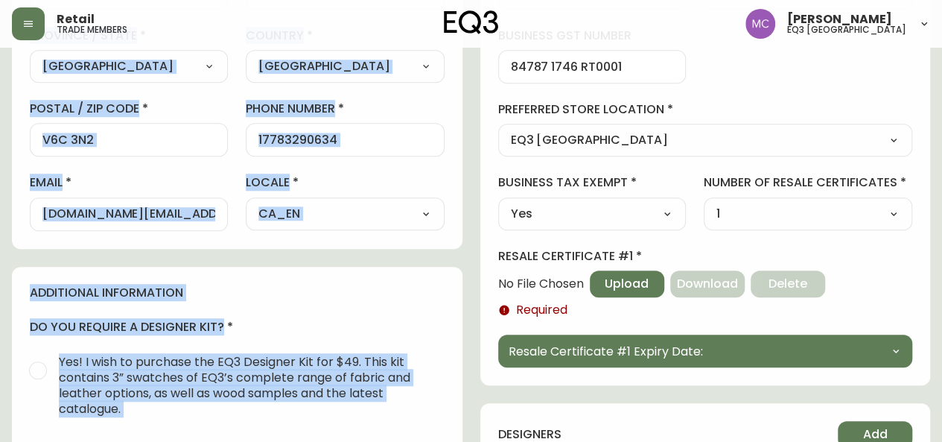
click at [670, 219] on select "Select Yes No" at bounding box center [592, 214] width 188 height 22
select select "false"
click at [498, 203] on select "Select Yes No" at bounding box center [592, 214] width 188 height 22
type input "No"
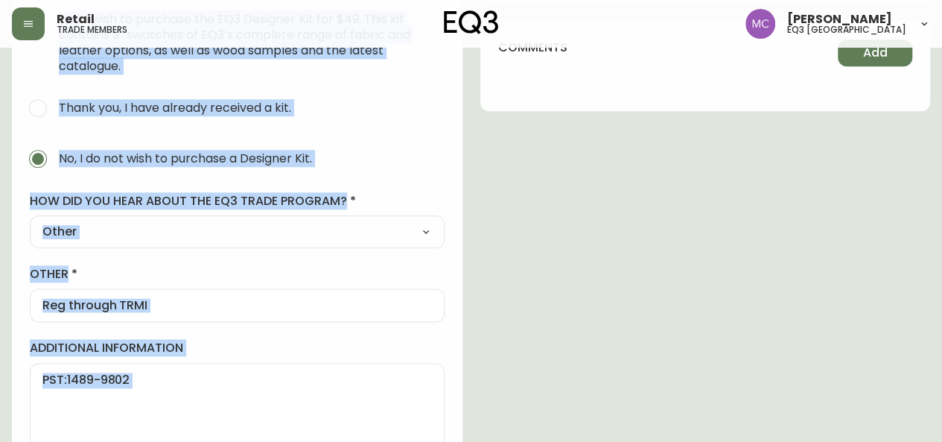
scroll to position [822, 0]
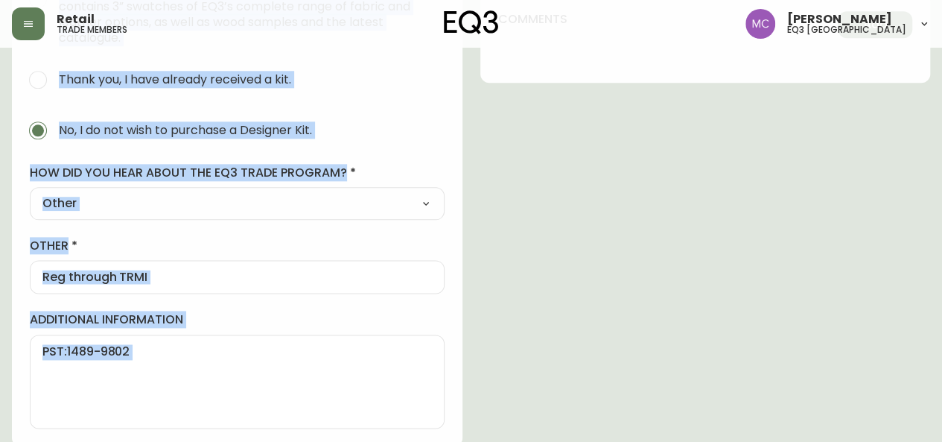
click at [188, 374] on textarea "PST:1489-9802" at bounding box center [237, 381] width 390 height 74
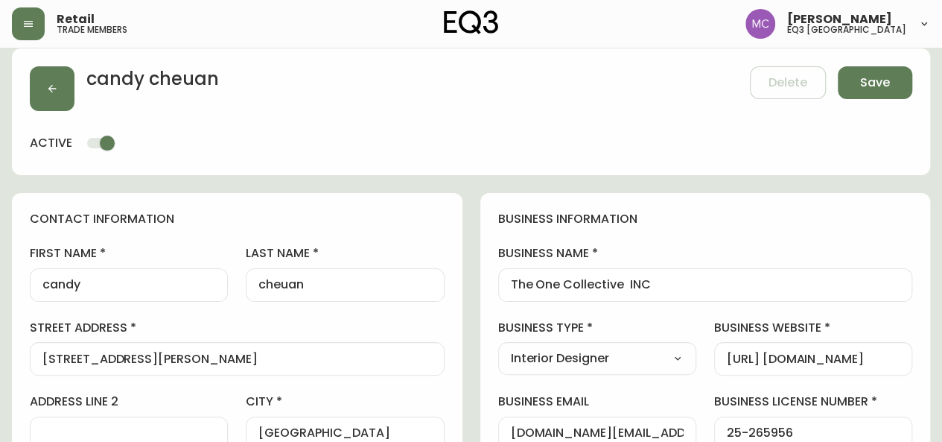
scroll to position [5, 0]
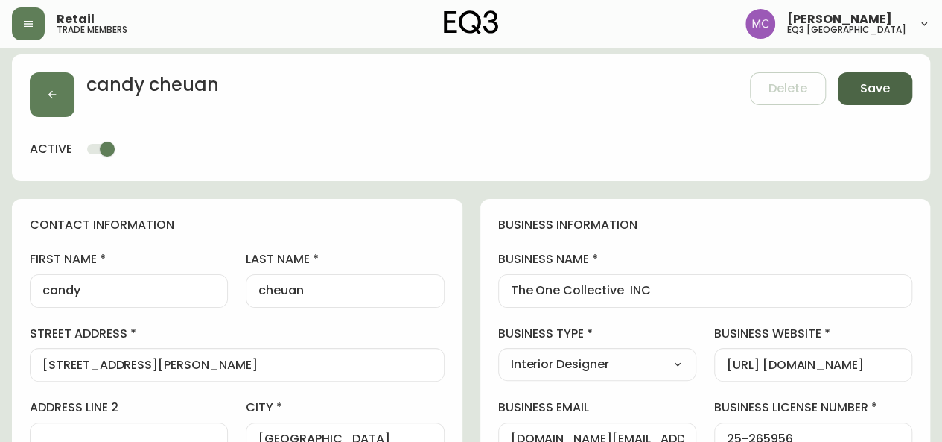
type textarea "PST:1489-9802 will email [PERSON_NAME] PST exemption form"
click at [893, 86] on button "Save" at bounding box center [875, 88] width 74 height 33
select select
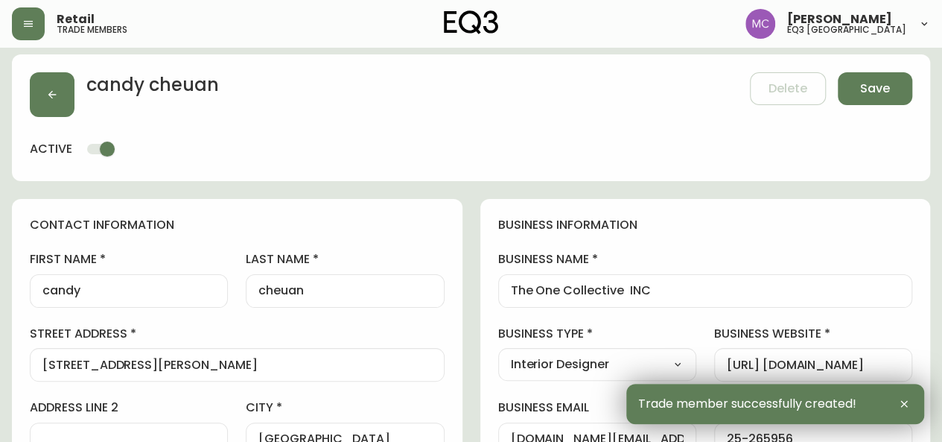
type input "[PHONE_NUMBER]"
type input "Other"
select select "Other"
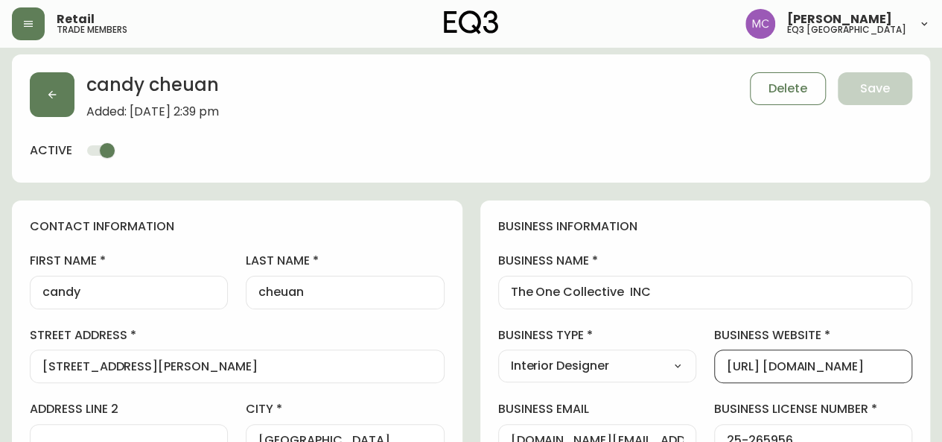
click at [857, 365] on input "[URL] [DOMAIN_NAME]" at bounding box center [813, 366] width 173 height 14
type input "[URL] [DOMAIN_NAME]"
click at [863, 94] on span "Save" at bounding box center [875, 88] width 30 height 16
select select
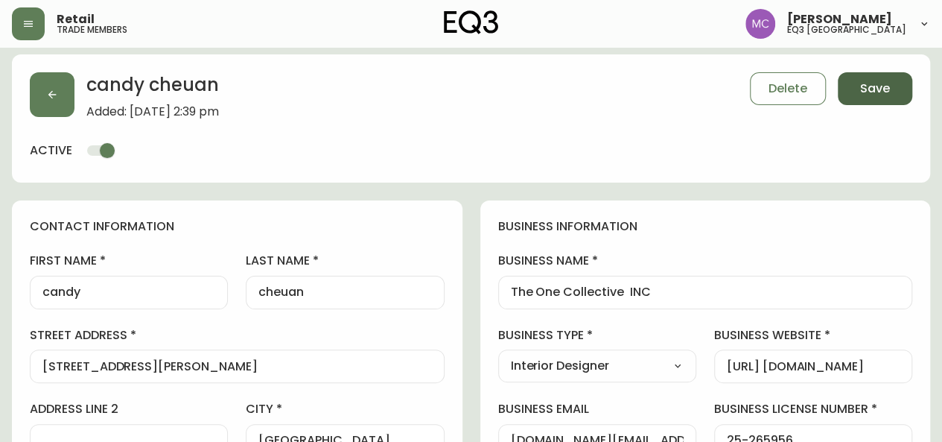
type input "Other"
select select "Other"
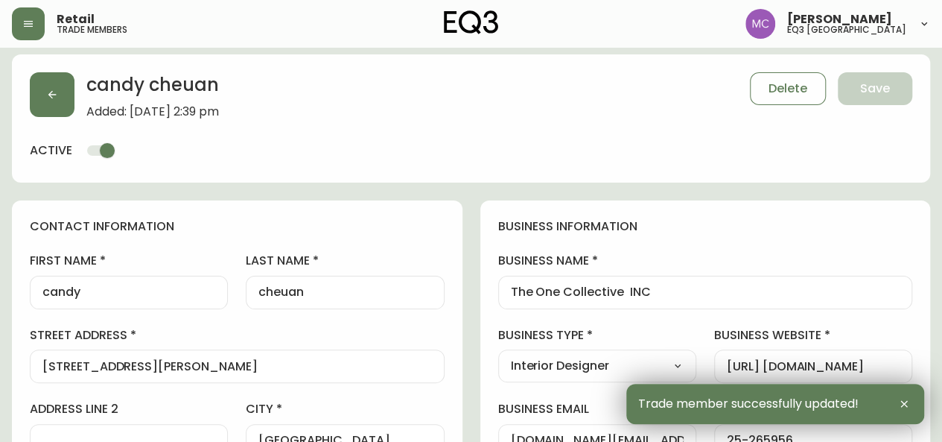
click at [840, 379] on div "[URL] [DOMAIN_NAME]" at bounding box center [813, 366] width 198 height 34
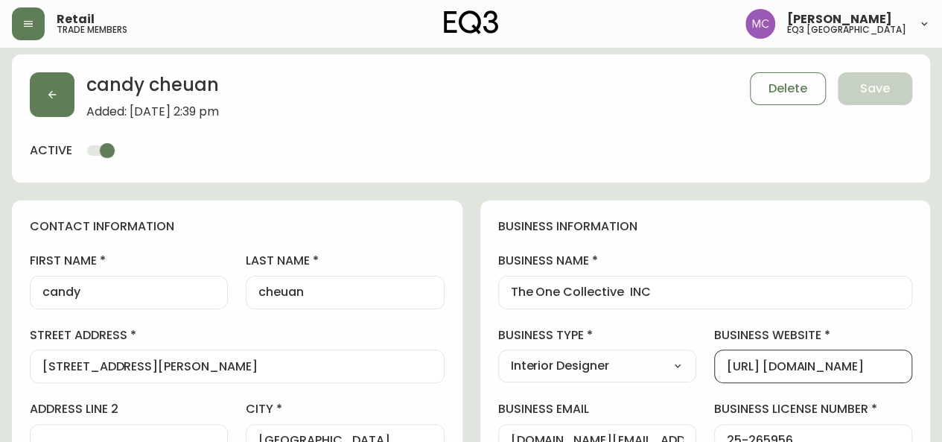
click at [850, 365] on input "[URL] [DOMAIN_NAME]" at bounding box center [813, 366] width 173 height 14
type input "[URL] [DOMAIN_NAME]"
click at [872, 84] on span "Save" at bounding box center [875, 88] width 30 height 16
select select
type input "Other"
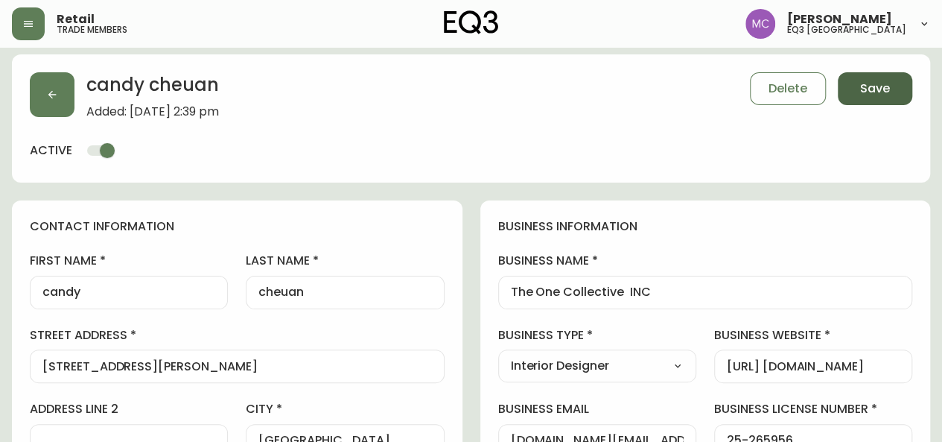
select select "Other"
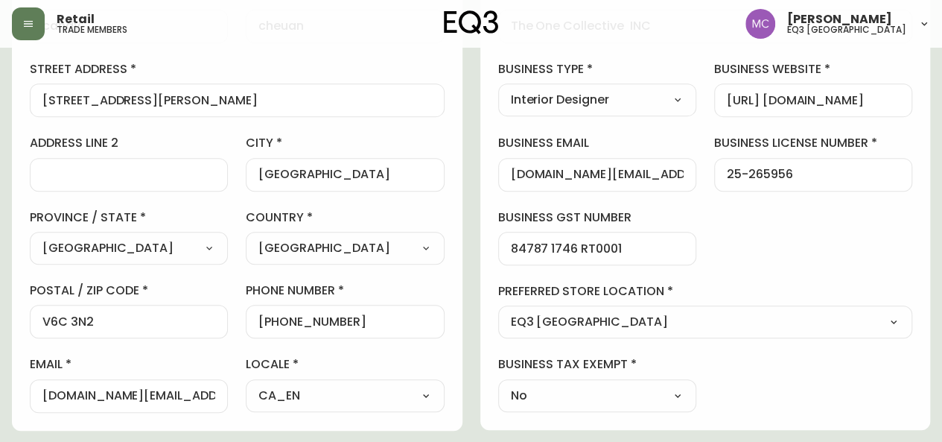
scroll to position [273, 0]
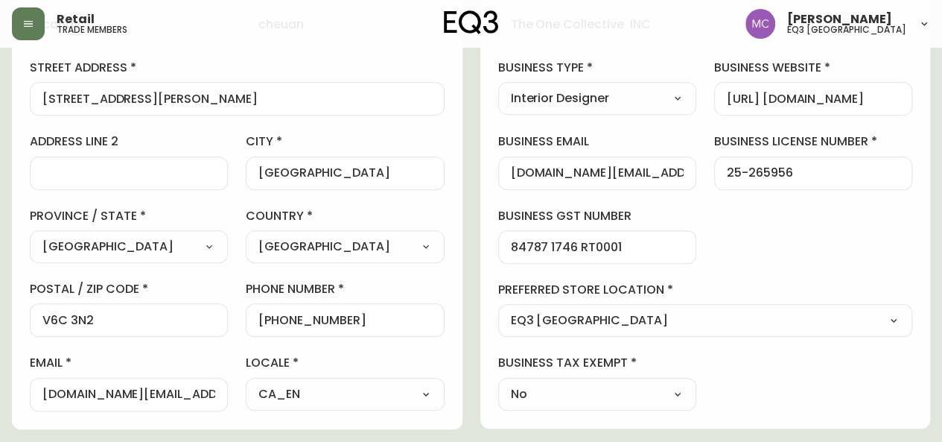
click at [630, 175] on input "[DOMAIN_NAME][EMAIL_ADDRESS][DOMAIN_NAME]" at bounding box center [597, 173] width 173 height 14
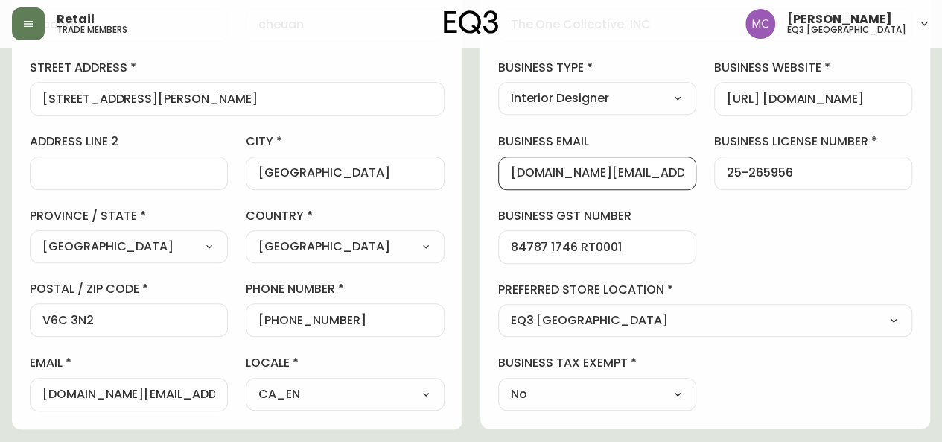
click at [630, 175] on input "[DOMAIN_NAME][EMAIL_ADDRESS][DOMAIN_NAME]" at bounding box center [597, 173] width 173 height 14
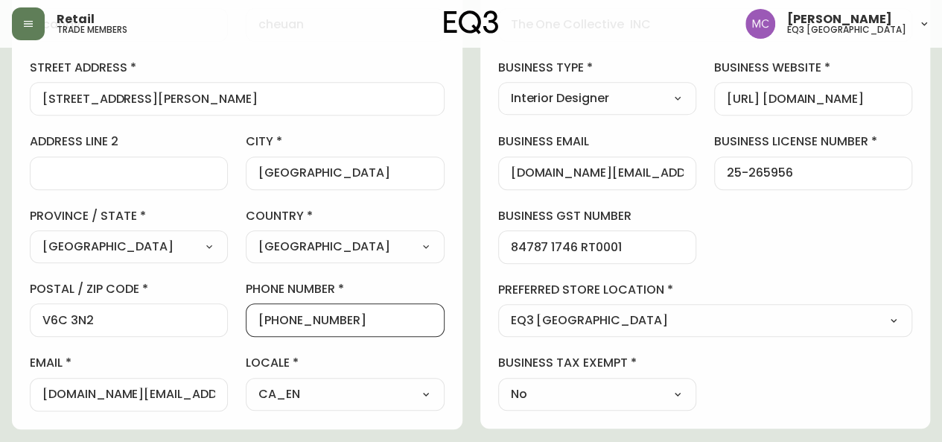
drag, startPoint x: 352, startPoint y: 315, endPoint x: 270, endPoint y: 316, distance: 81.2
click at [270, 316] on input "[PHONE_NUMBER]" at bounding box center [344, 320] width 173 height 14
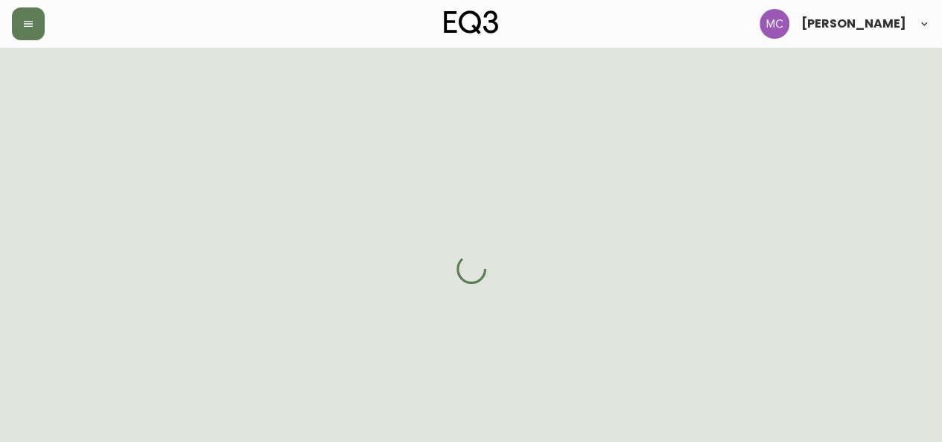
select select "BC"
select select "CA"
select select "CA_EN"
select select "Other"
select select "Interior Designer"
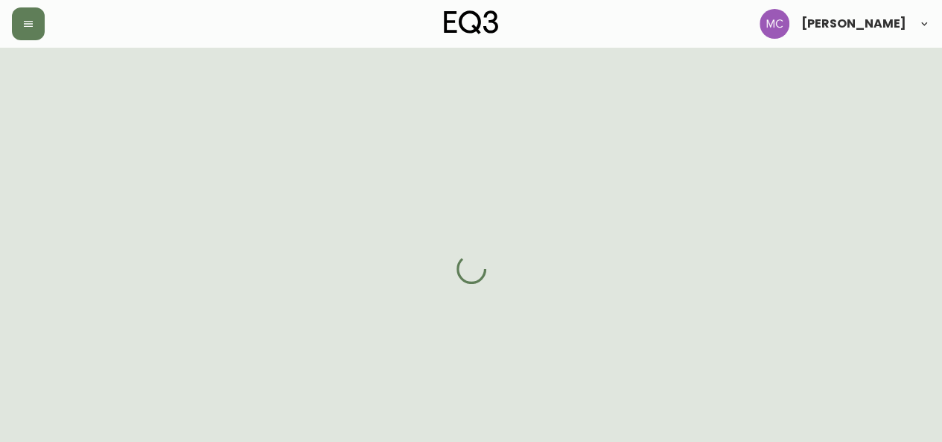
select select "false"
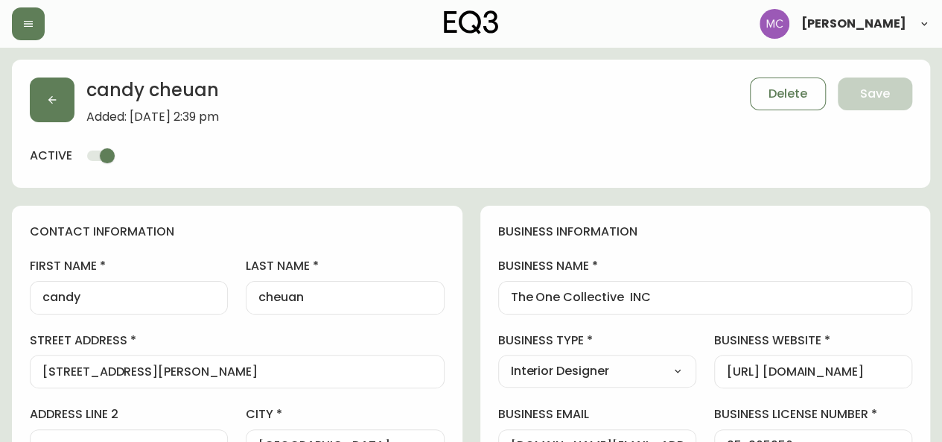
type input "EQ3 [GEOGRAPHIC_DATA]"
select select "cjw10z96p001r6gs00juufhhe"
